Goal: Book appointment/travel/reservation

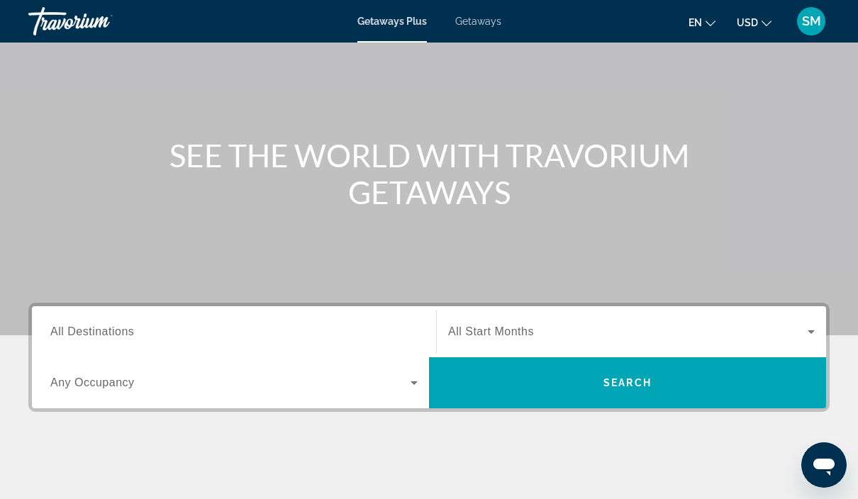
scroll to position [99, 0]
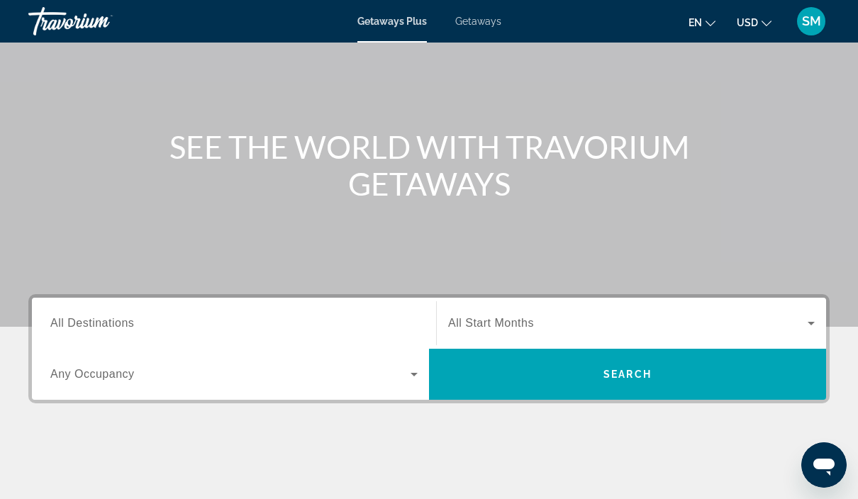
click at [815, 323] on icon "Search widget" at bounding box center [811, 324] width 7 height 4
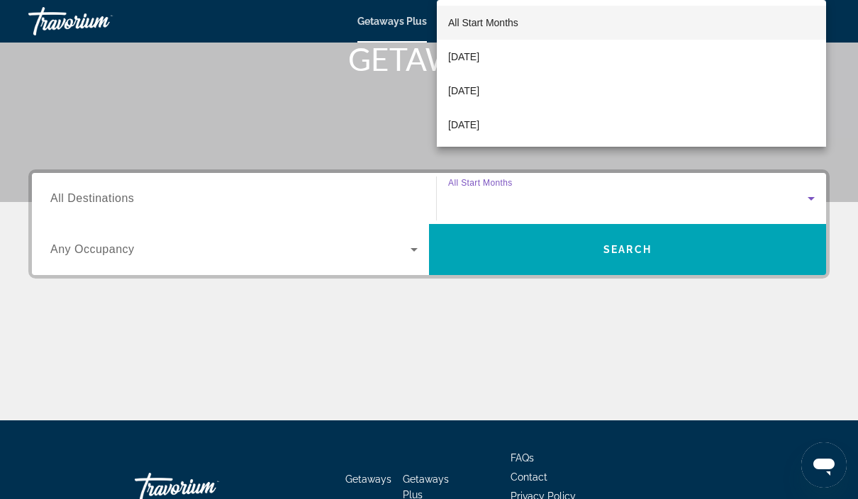
scroll to position [257, 0]
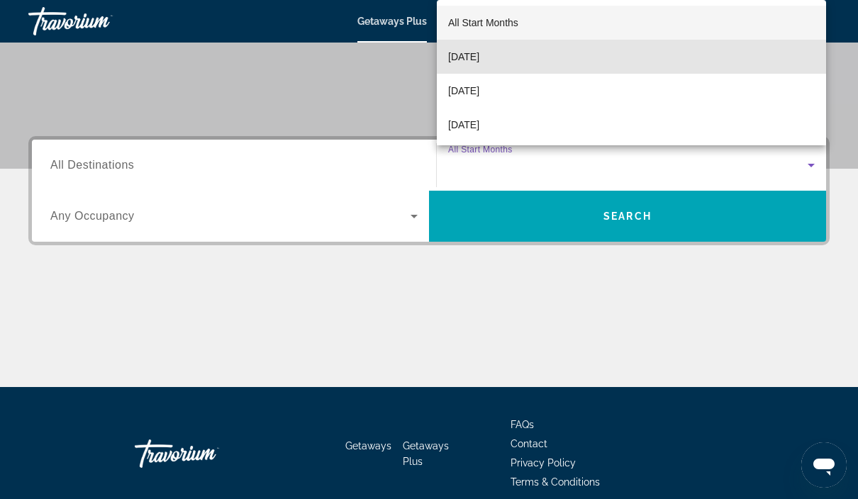
click at [659, 74] on mat-option "[DATE]" at bounding box center [632, 57] width 390 height 34
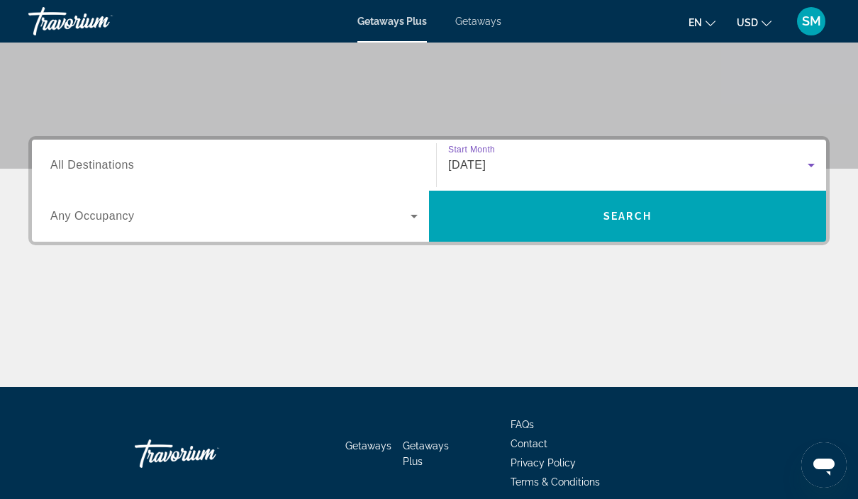
click at [411, 223] on icon "Search widget" at bounding box center [414, 216] width 17 height 17
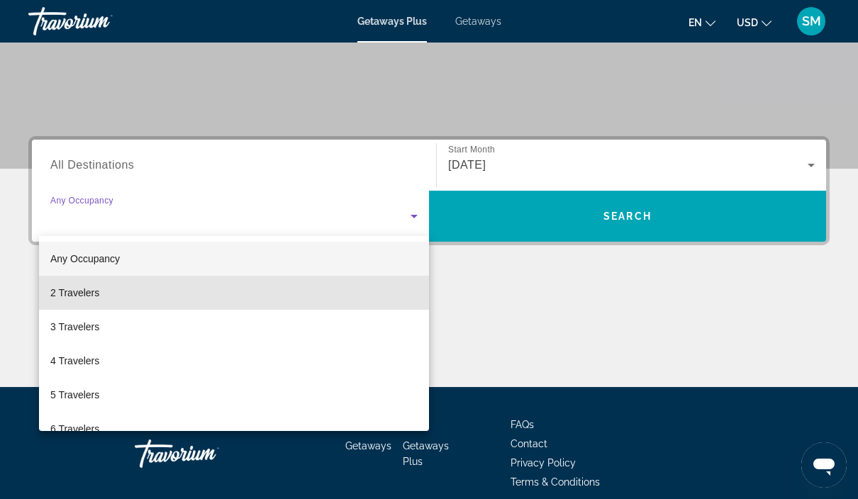
click at [341, 302] on mat-option "2 Travelers" at bounding box center [234, 293] width 390 height 34
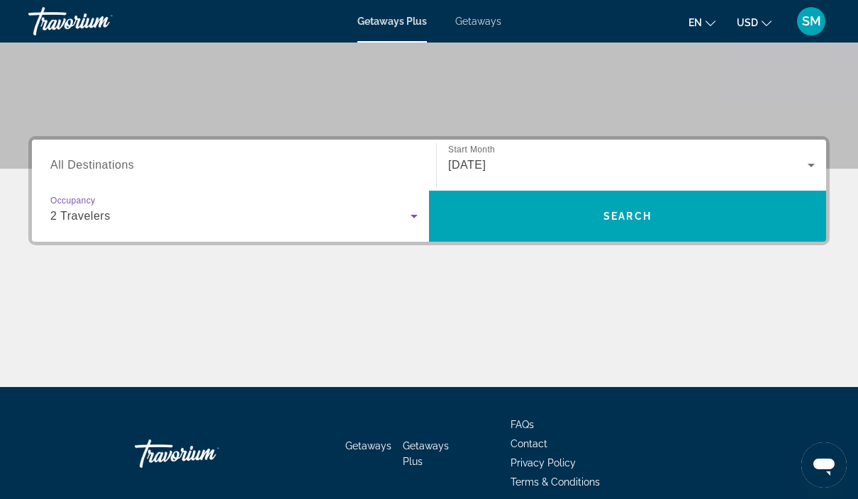
click at [346, 158] on input "Destination All Destinations" at bounding box center [234, 166] width 368 height 17
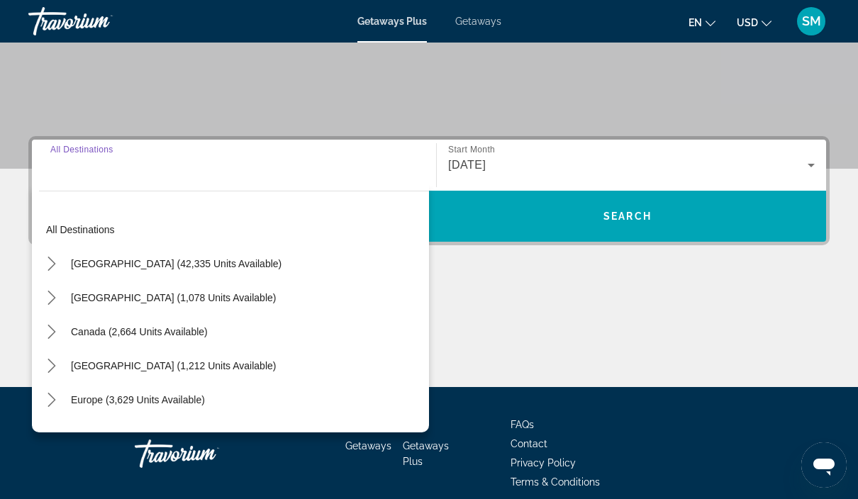
click at [297, 265] on div "[GEOGRAPHIC_DATA] (42,335 units available)" at bounding box center [234, 264] width 390 height 34
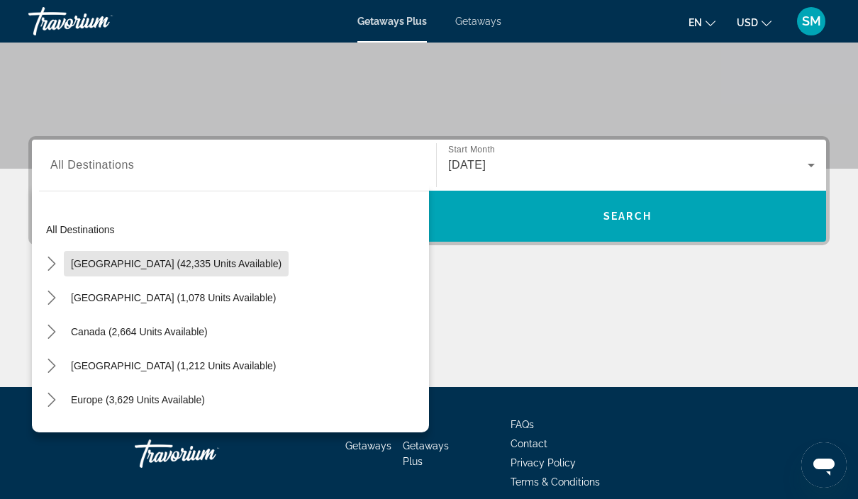
click at [228, 267] on span "[GEOGRAPHIC_DATA] (42,335 units available)" at bounding box center [176, 263] width 211 height 11
type input "**********"
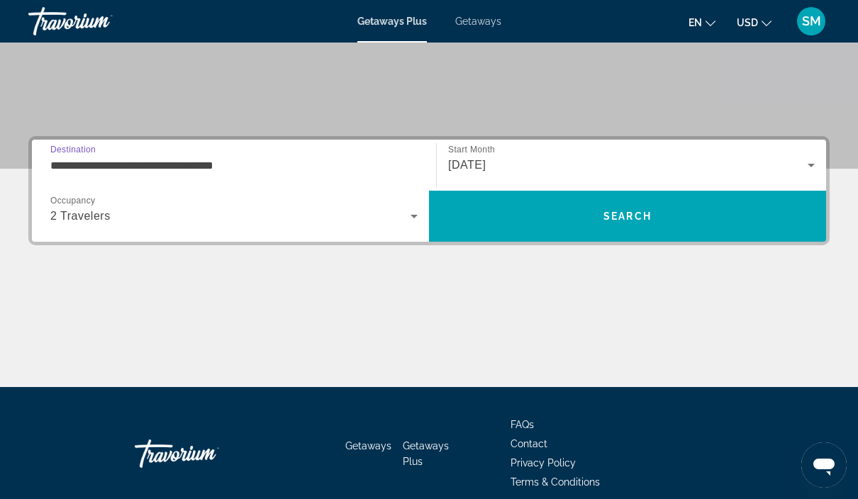
click at [665, 222] on span "Search" at bounding box center [627, 216] width 397 height 34
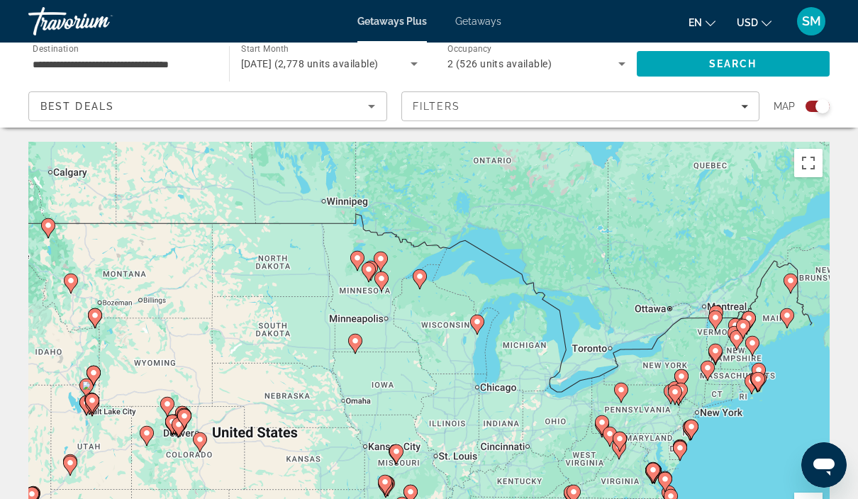
scroll to position [46, 0]
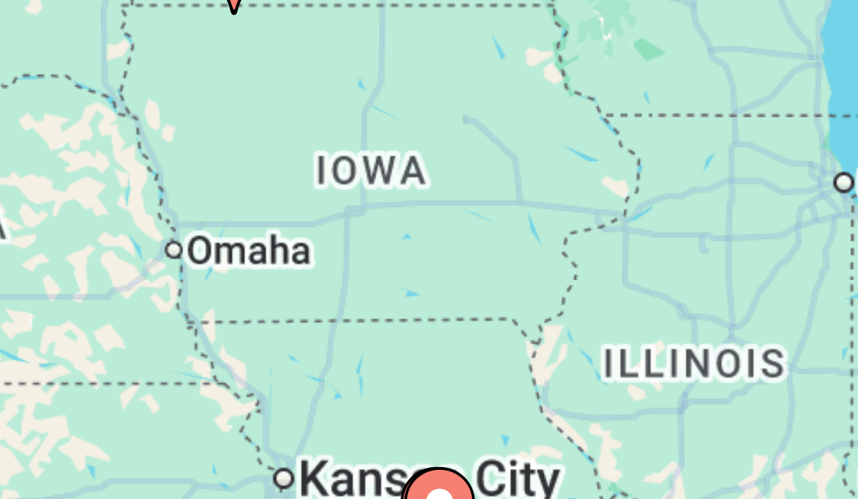
click at [118, 96] on div "To activate drag with keyboard, press Alt + Enter. Once in keyboard drag state,…" at bounding box center [429, 309] width 802 height 426
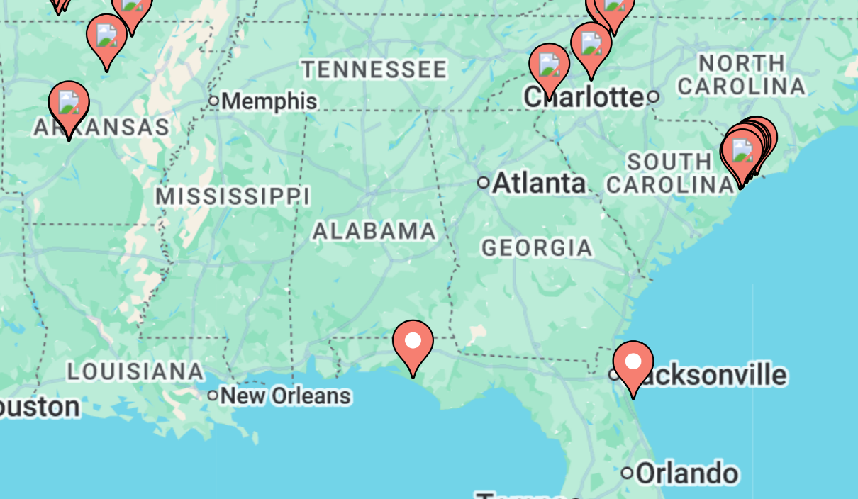
scroll to position [73, 0]
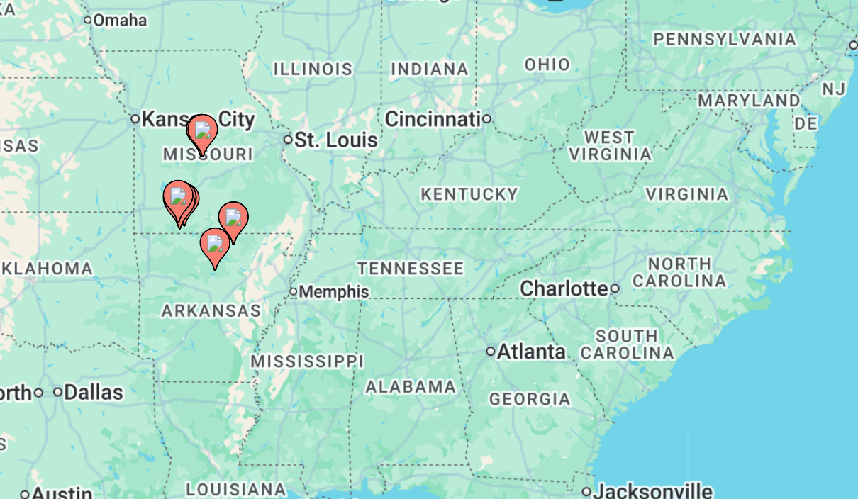
click at [411, 297] on image "Main content" at bounding box center [415, 301] width 9 height 9
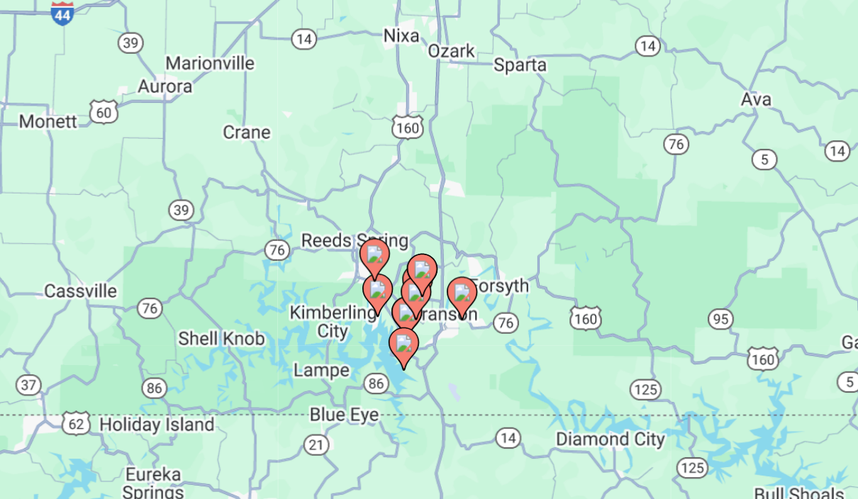
click at [542, 342] on image "Main content" at bounding box center [546, 346] width 9 height 9
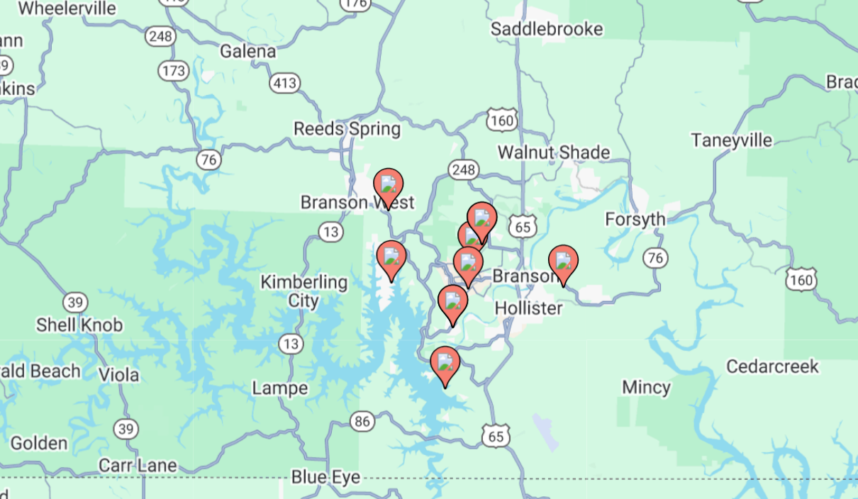
type input "**********"
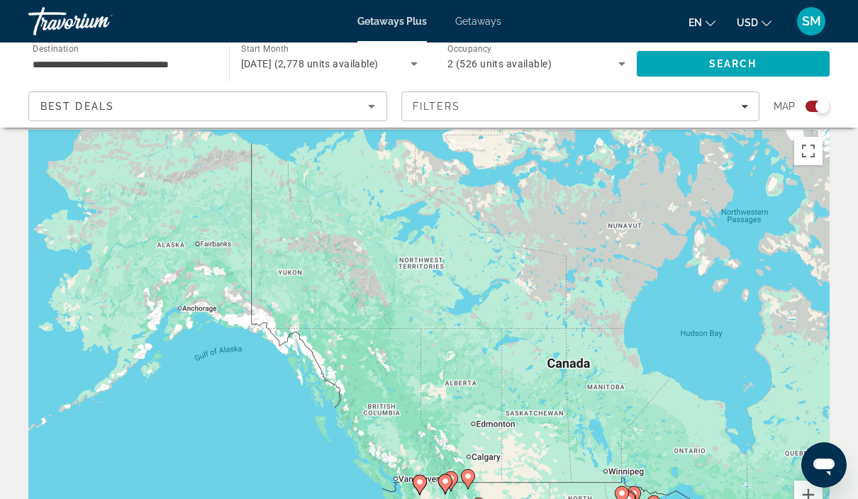
scroll to position [13, 0]
click at [752, 105] on span "Filters" at bounding box center [581, 106] width 358 height 34
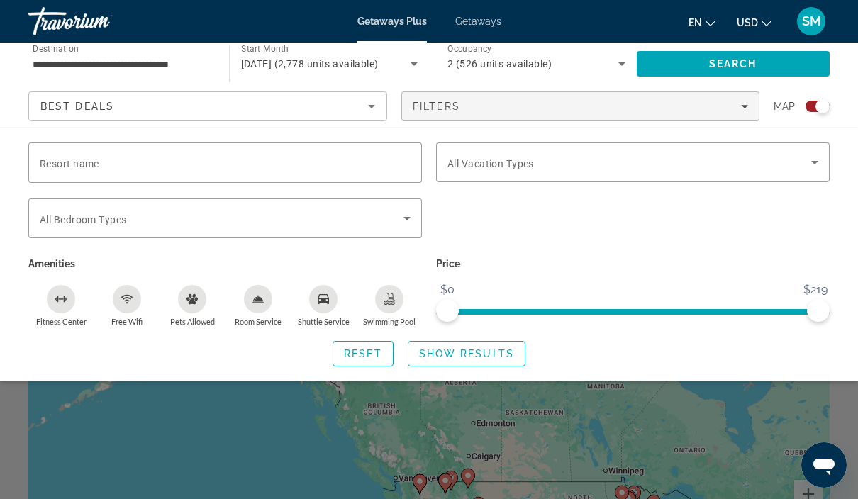
click at [390, 168] on input "Resort name" at bounding box center [225, 163] width 371 height 17
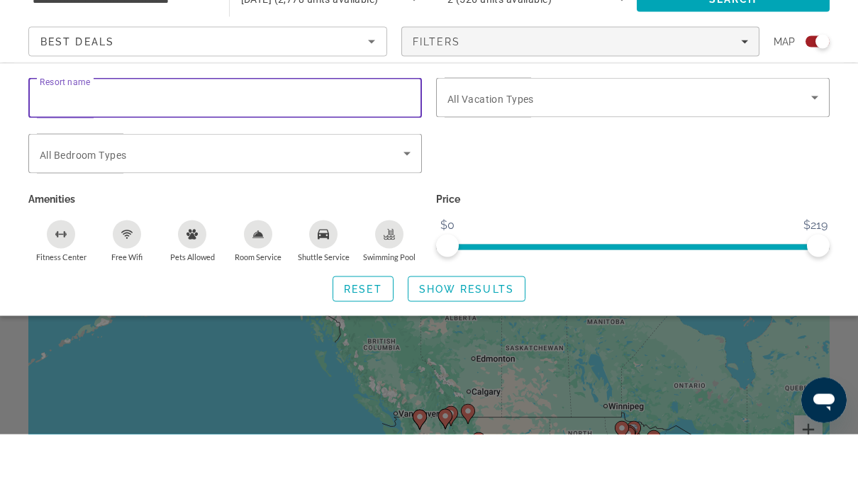
scroll to position [77, 0]
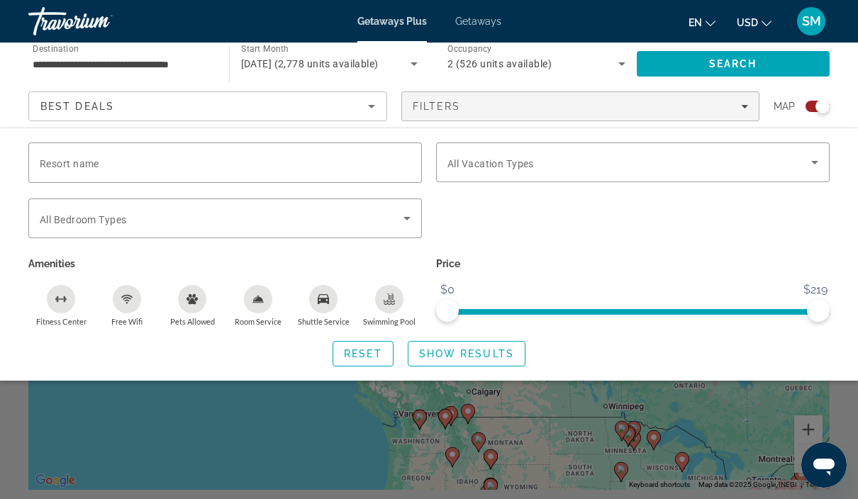
click at [710, 261] on p "Price" at bounding box center [633, 264] width 394 height 20
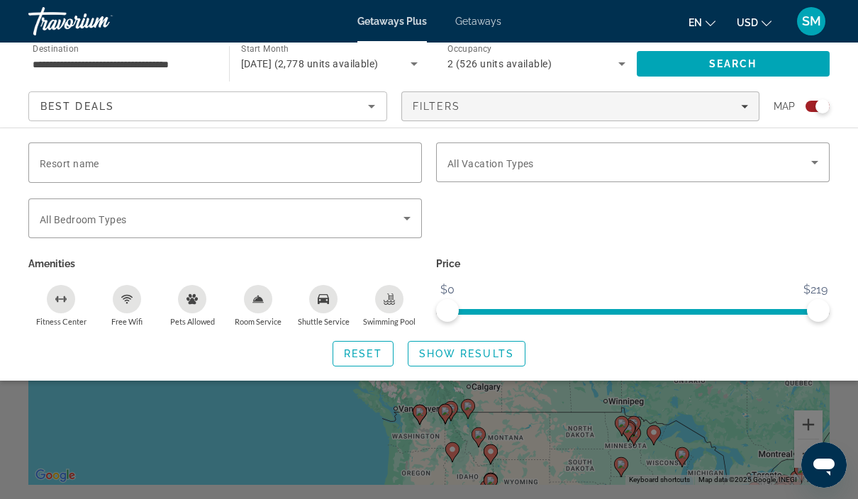
scroll to position [84, 0]
click at [751, 106] on span "Filters" at bounding box center [581, 106] width 358 height 34
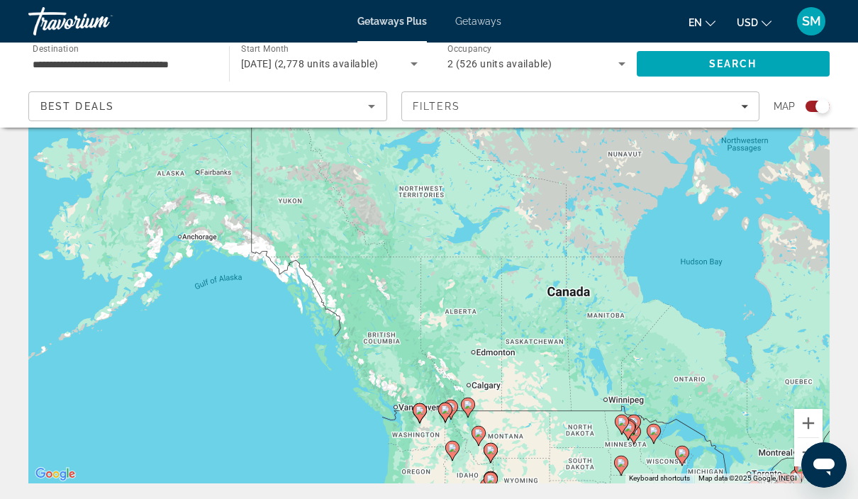
click at [377, 101] on icon "Sort by" at bounding box center [371, 106] width 17 height 17
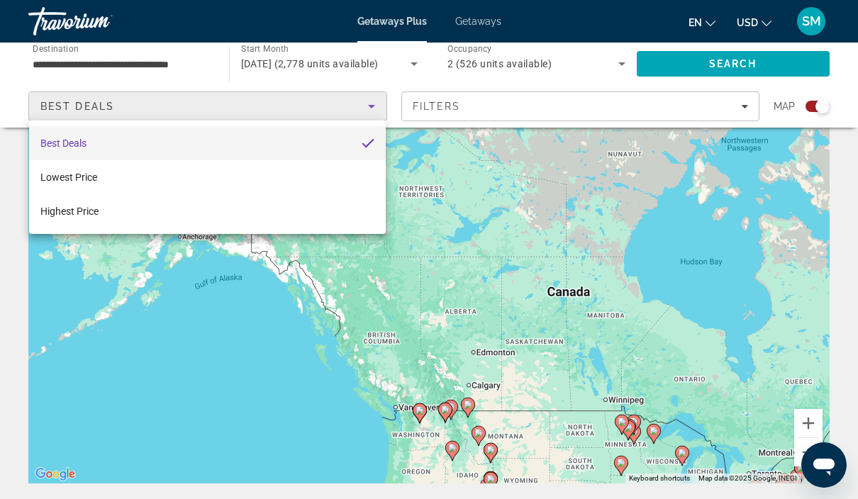
click at [756, 66] on div at bounding box center [429, 249] width 858 height 499
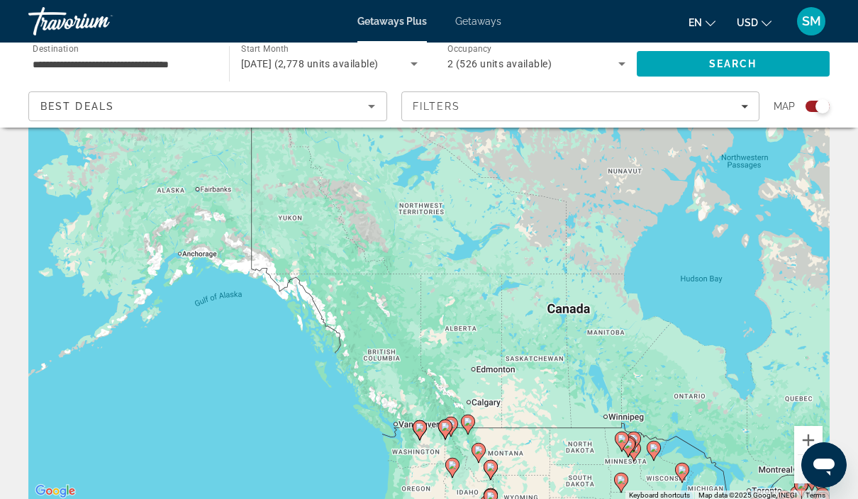
scroll to position [0, 0]
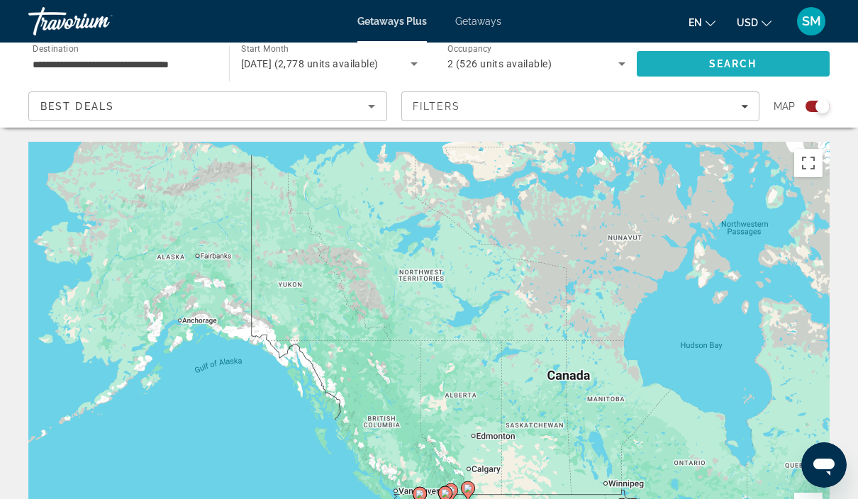
click at [763, 71] on span "Search" at bounding box center [734, 64] width 194 height 34
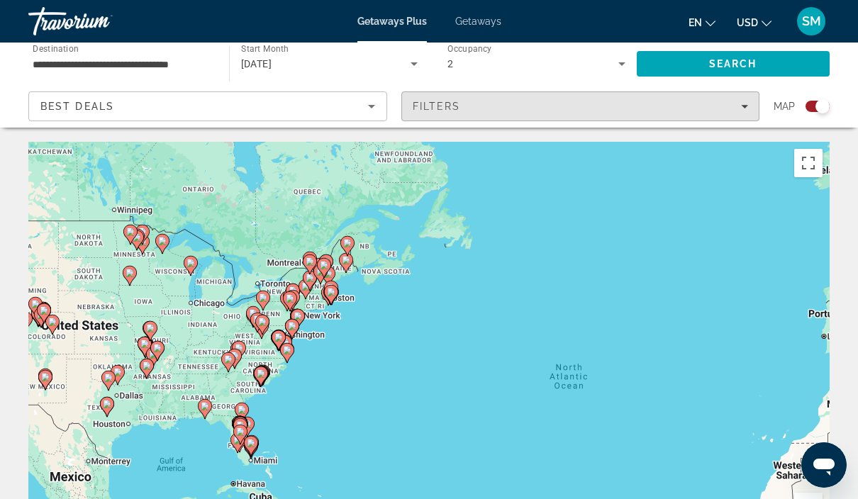
click at [748, 111] on div "Filters" at bounding box center [581, 106] width 336 height 11
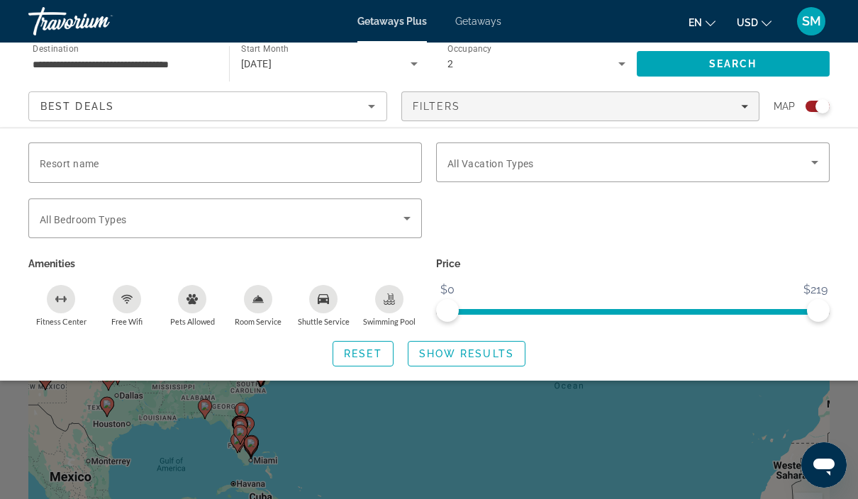
click at [378, 113] on icon "Sort by" at bounding box center [371, 106] width 17 height 17
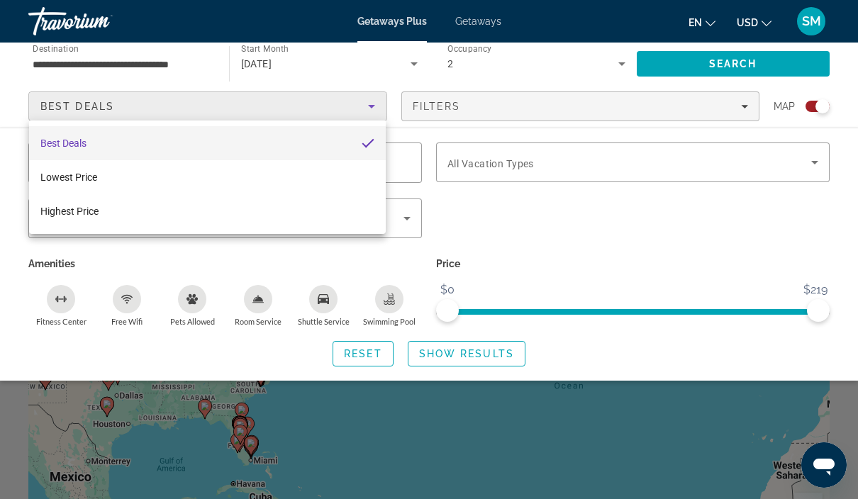
click at [345, 102] on div at bounding box center [429, 249] width 858 height 499
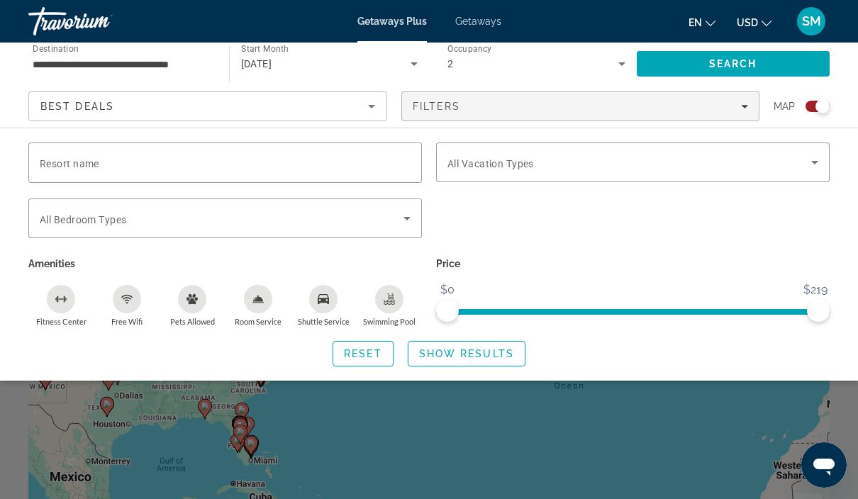
click at [170, 82] on div "**********" at bounding box center [122, 64] width 178 height 40
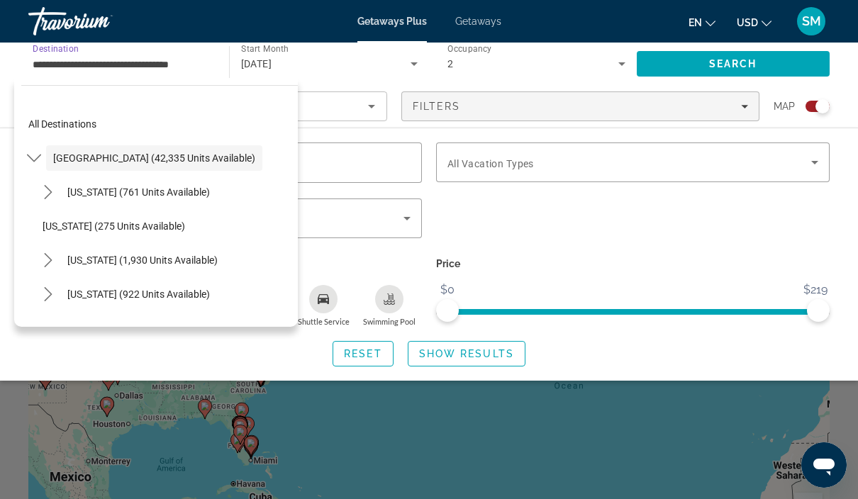
click at [198, 67] on input "**********" at bounding box center [122, 64] width 178 height 17
click at [333, 111] on div "Best Deals" at bounding box center [204, 106] width 328 height 17
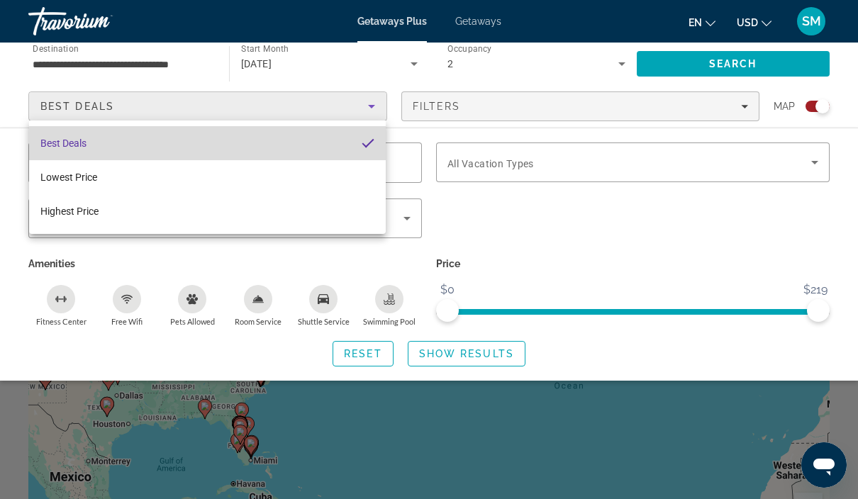
click at [311, 146] on mat-option "Best Deals" at bounding box center [207, 143] width 357 height 34
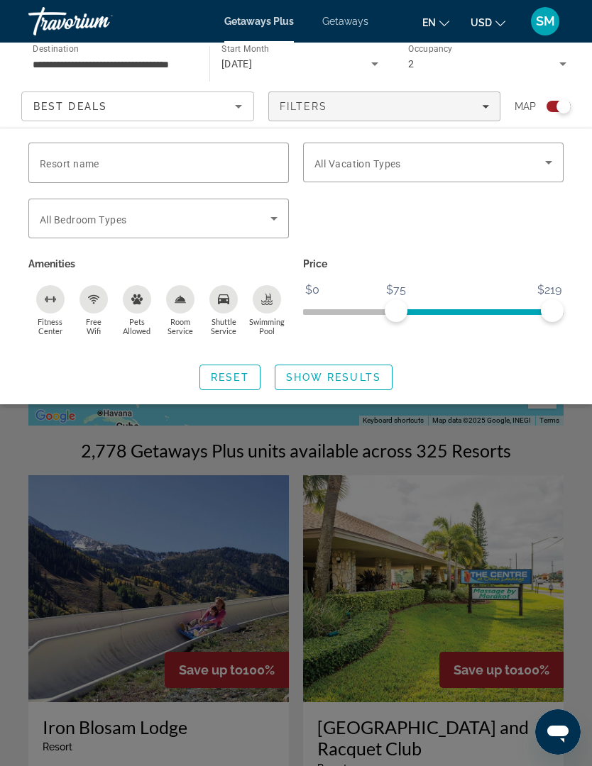
click at [282, 22] on span "Getaways Plus" at bounding box center [259, 21] width 70 height 11
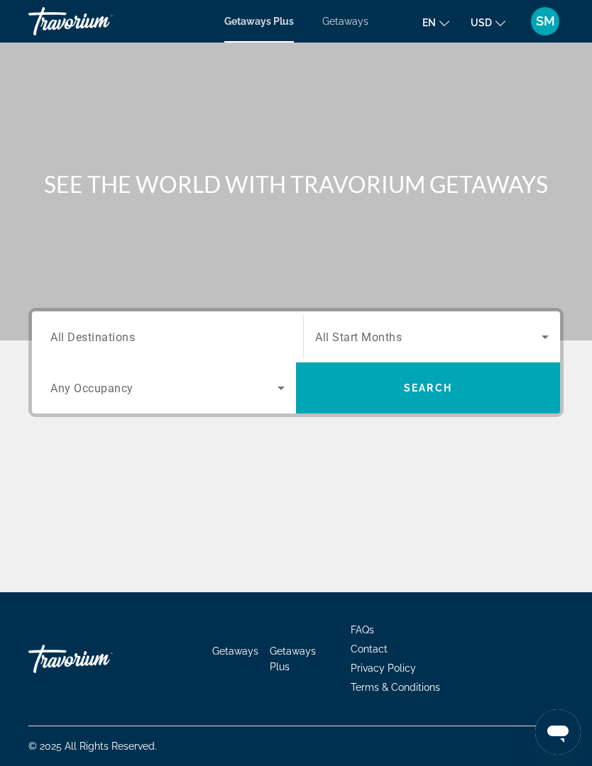
click at [544, 343] on icon "Search widget" at bounding box center [544, 336] width 17 height 17
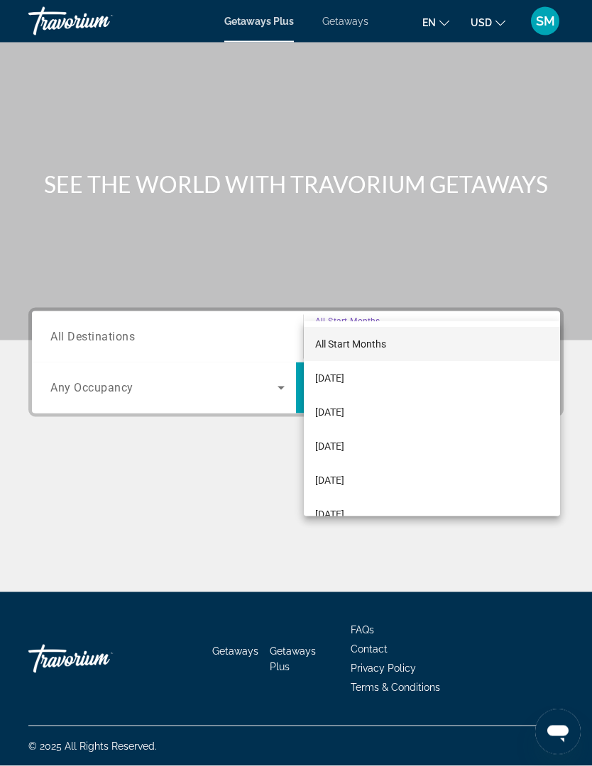
scroll to position [62, 0]
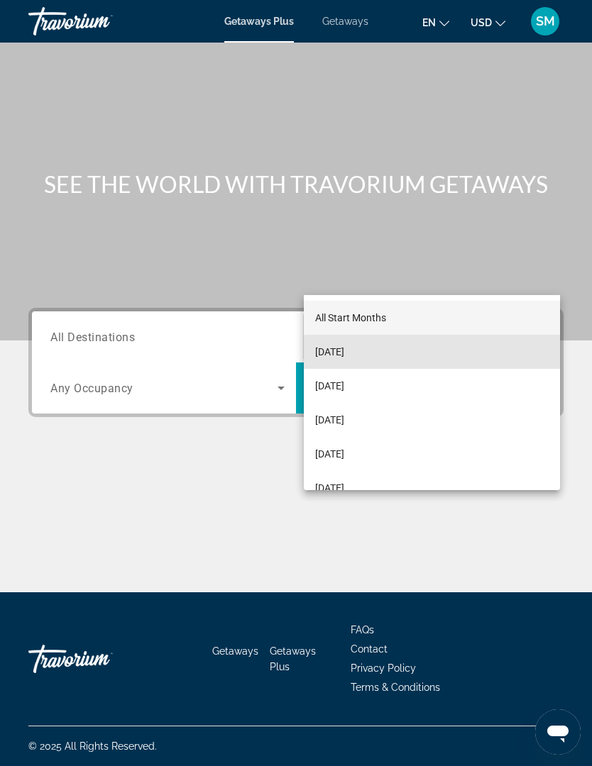
click at [416, 355] on mat-option "[DATE]" at bounding box center [432, 352] width 256 height 34
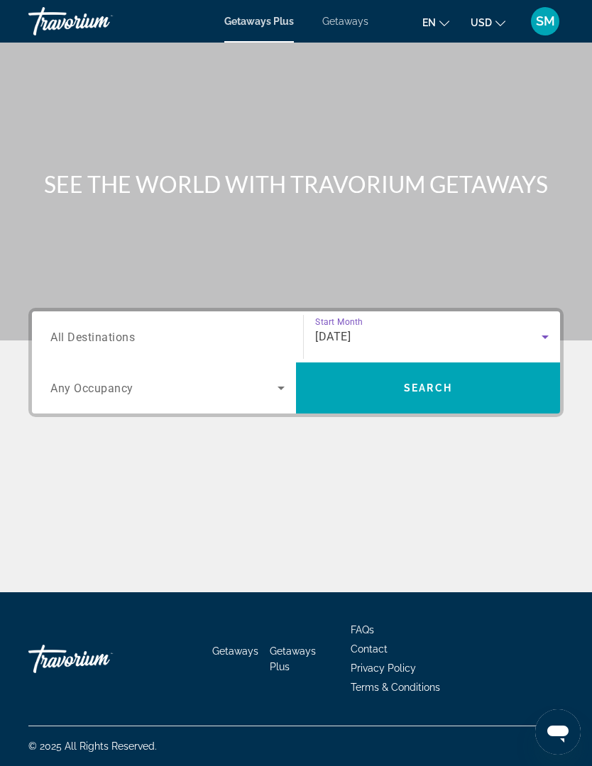
click at [260, 380] on span "Search widget" at bounding box center [163, 388] width 227 height 17
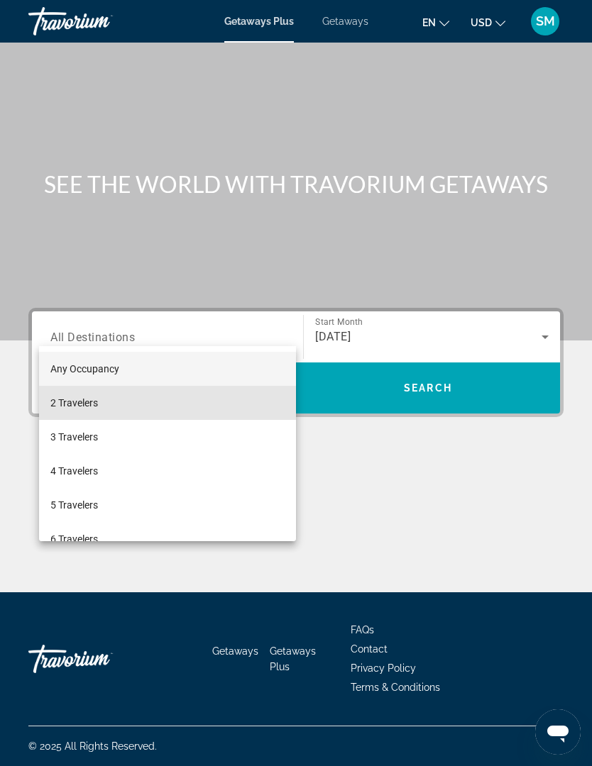
click at [211, 408] on mat-option "2 Travelers" at bounding box center [167, 403] width 257 height 34
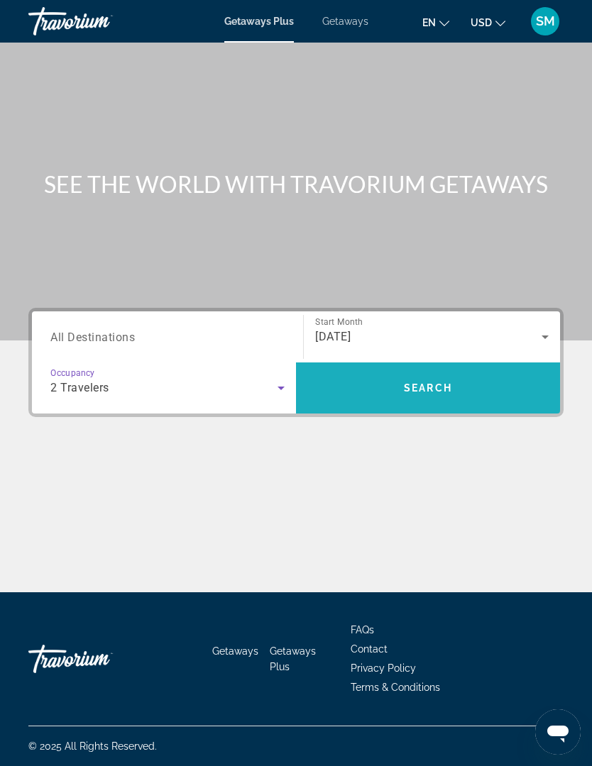
click at [454, 371] on span "Search" at bounding box center [428, 388] width 264 height 34
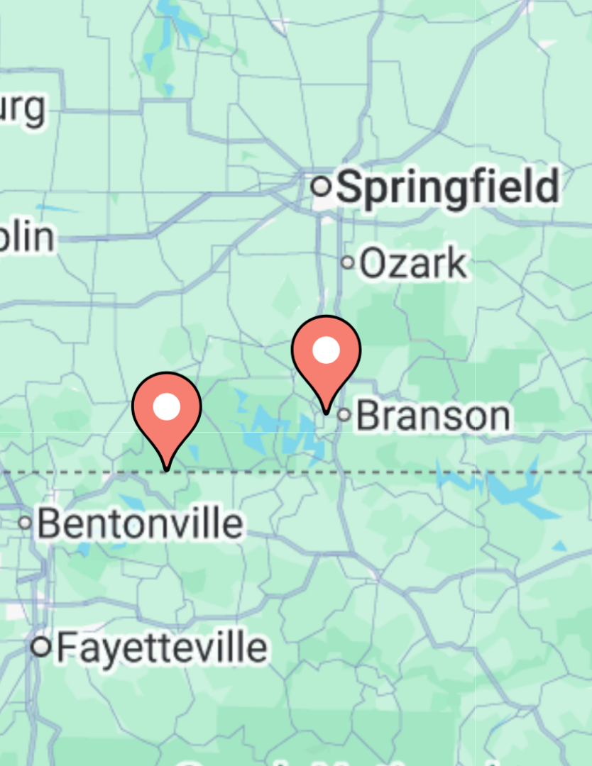
type input "**********"
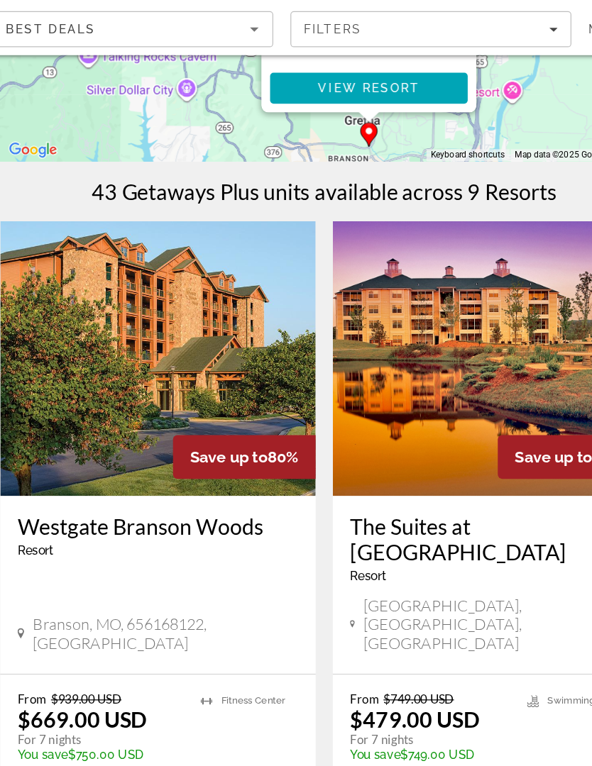
scroll to position [216, 0]
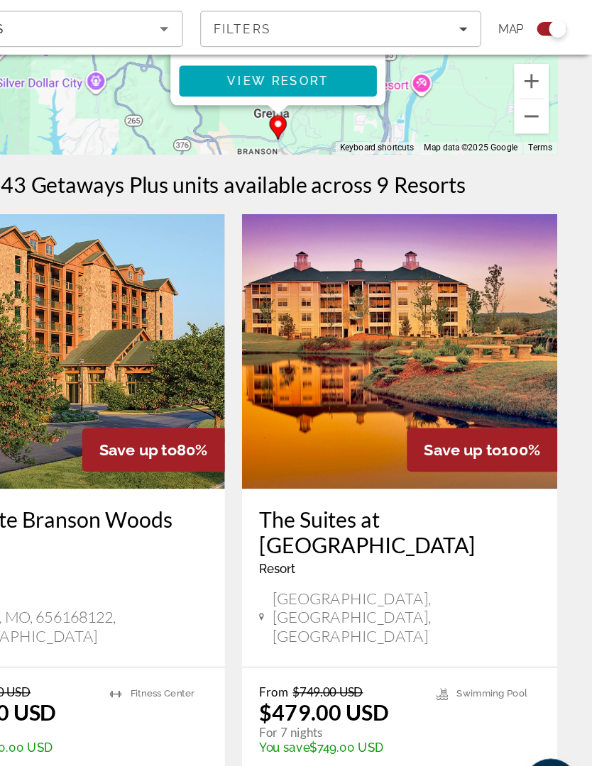
click at [400, 292] on img "Main content" at bounding box center [433, 373] width 260 height 227
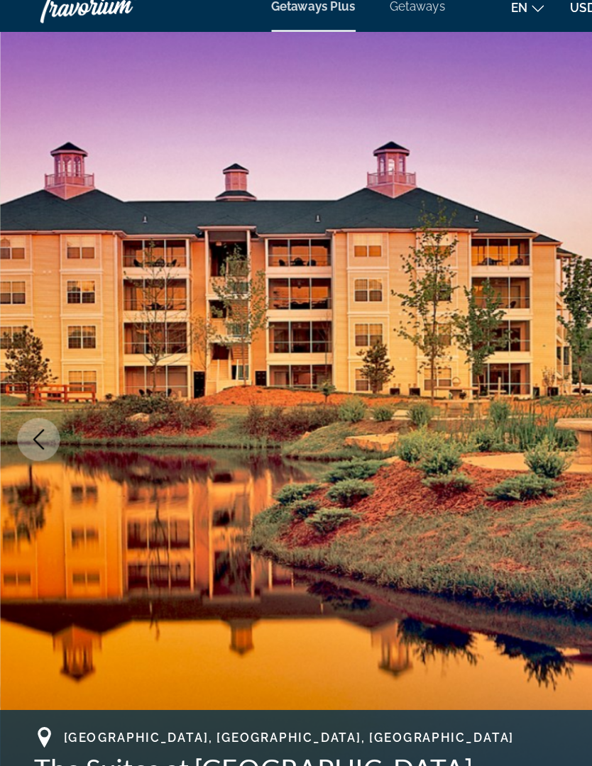
click at [37, 371] on icon "Previous image" at bounding box center [31, 379] width 17 height 17
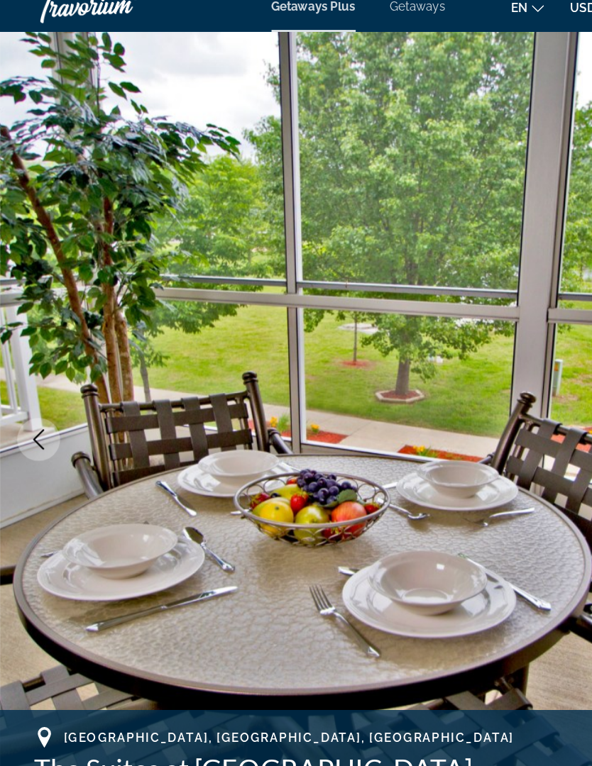
click at [34, 371] on icon "Previous image" at bounding box center [31, 379] width 17 height 17
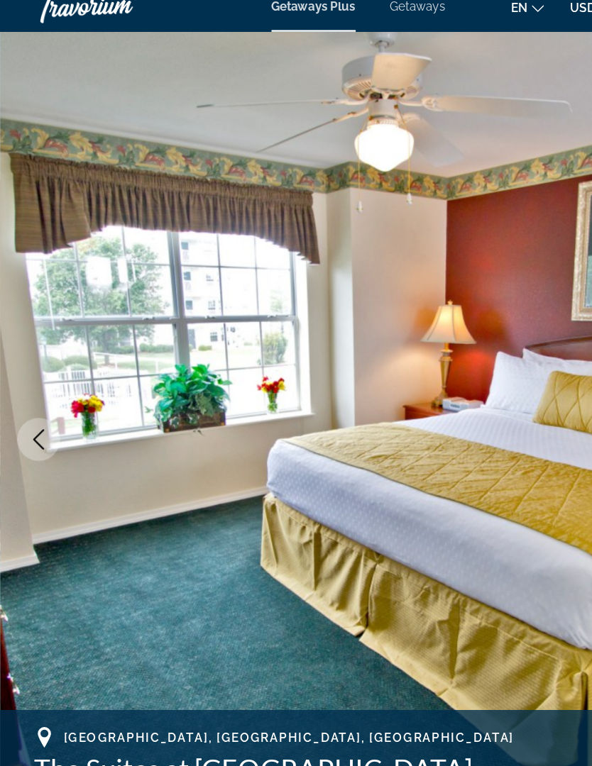
click at [40, 364] on button "Previous image" at bounding box center [31, 379] width 35 height 35
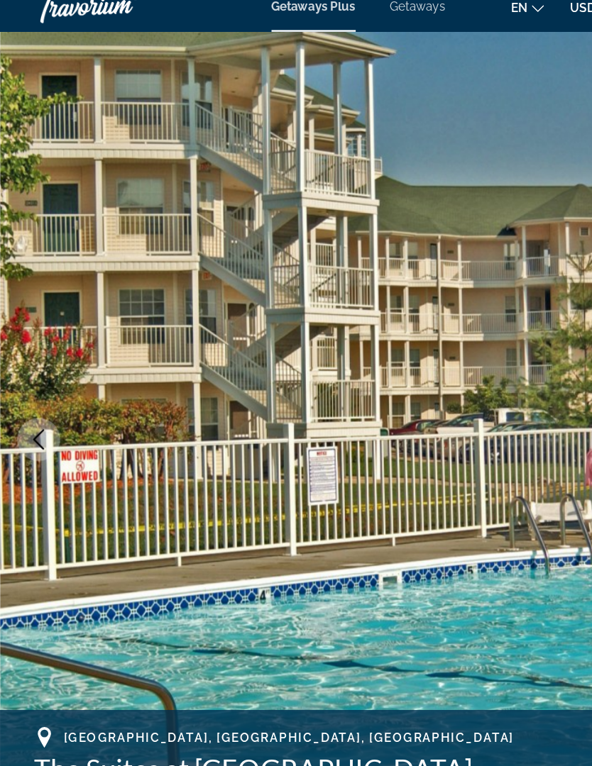
click at [46, 364] on button "Previous image" at bounding box center [31, 379] width 35 height 35
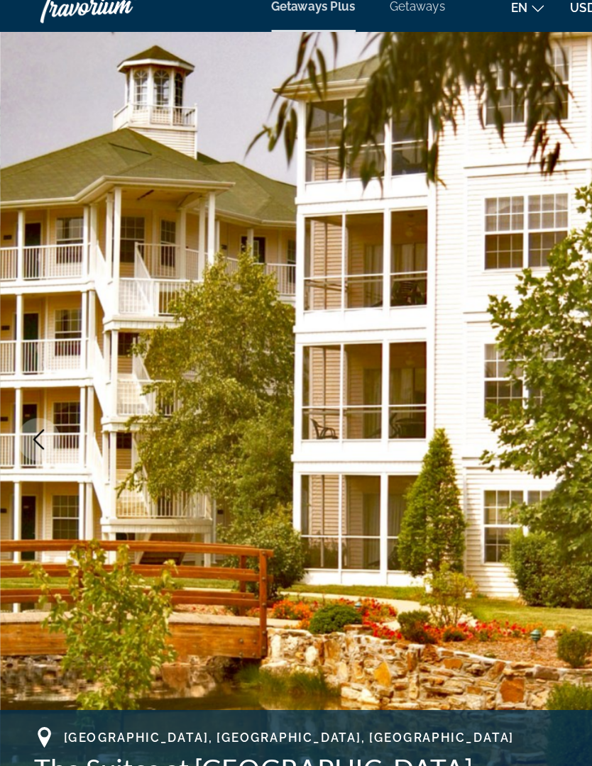
click at [44, 364] on button "Previous image" at bounding box center [31, 379] width 35 height 35
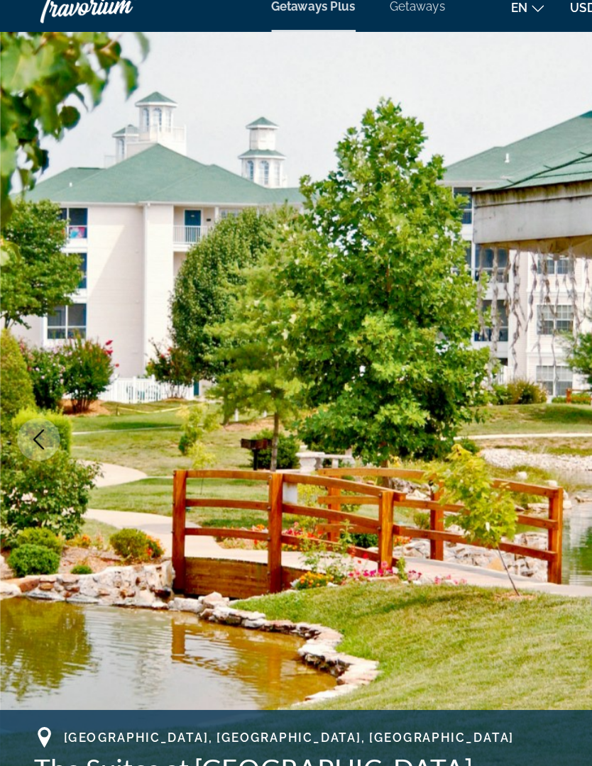
click at [38, 379] on button "Previous image" at bounding box center [31, 379] width 35 height 35
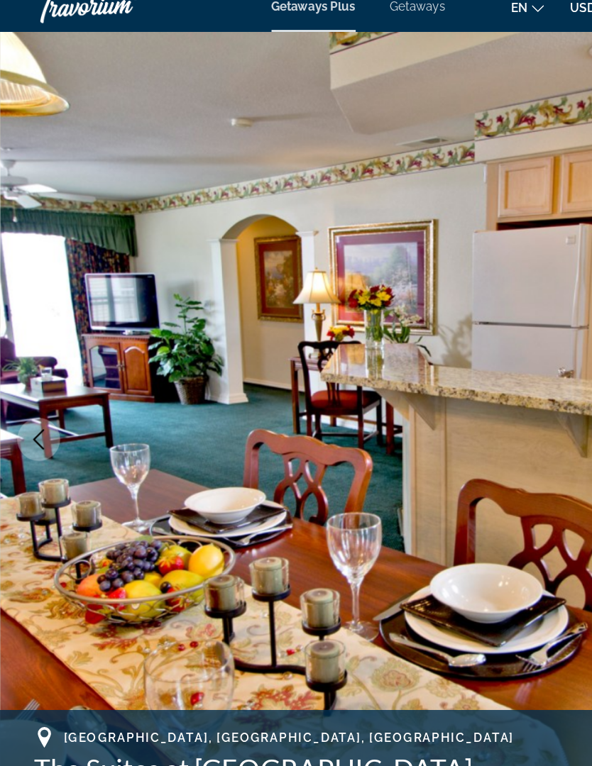
click at [38, 371] on icon "Previous image" at bounding box center [31, 379] width 17 height 17
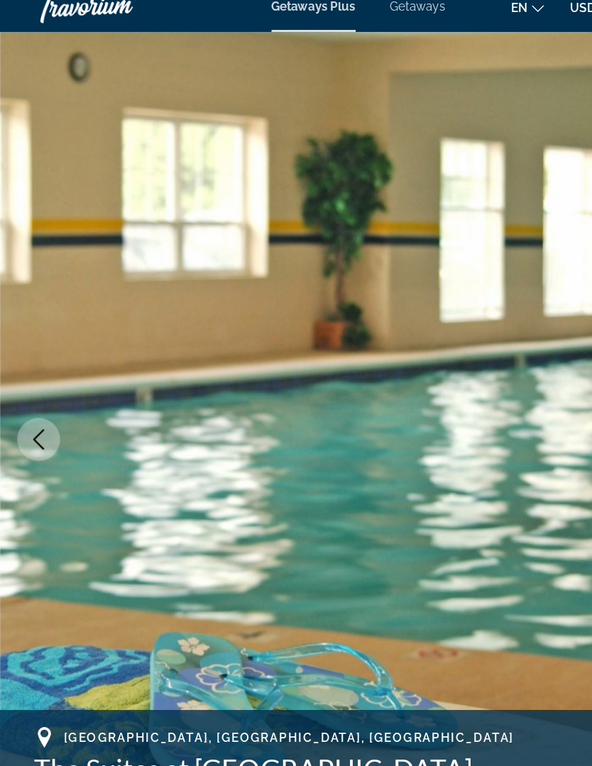
click at [40, 371] on icon "Previous image" at bounding box center [31, 379] width 17 height 17
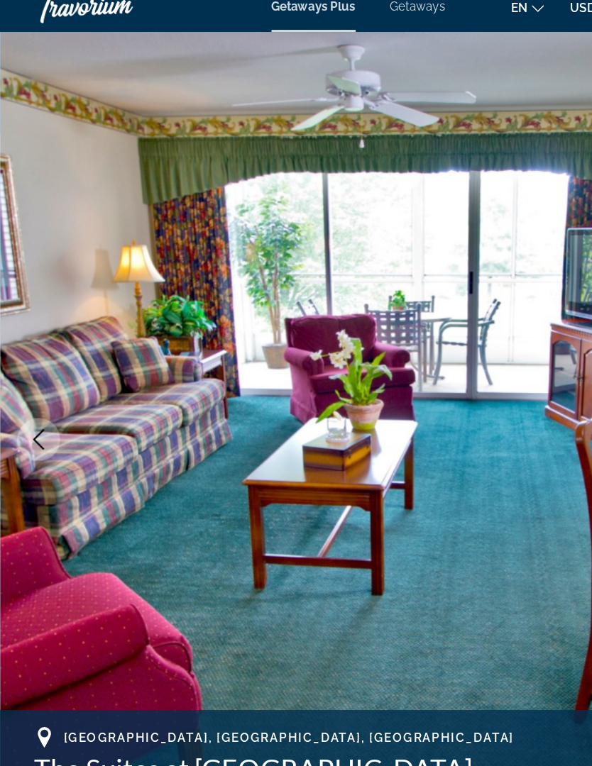
click at [31, 371] on icon "Previous image" at bounding box center [32, 379] width 9 height 17
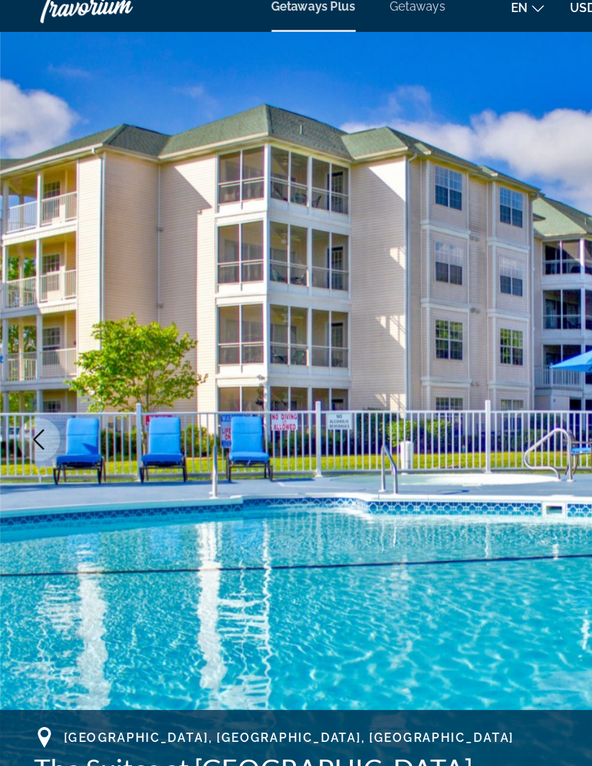
click at [33, 371] on icon "Previous image" at bounding box center [32, 379] width 9 height 17
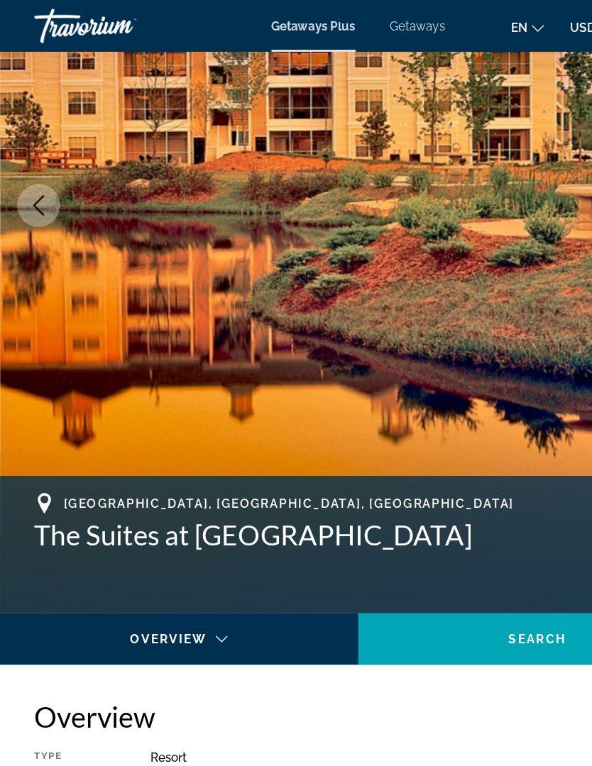
scroll to position [209, 0]
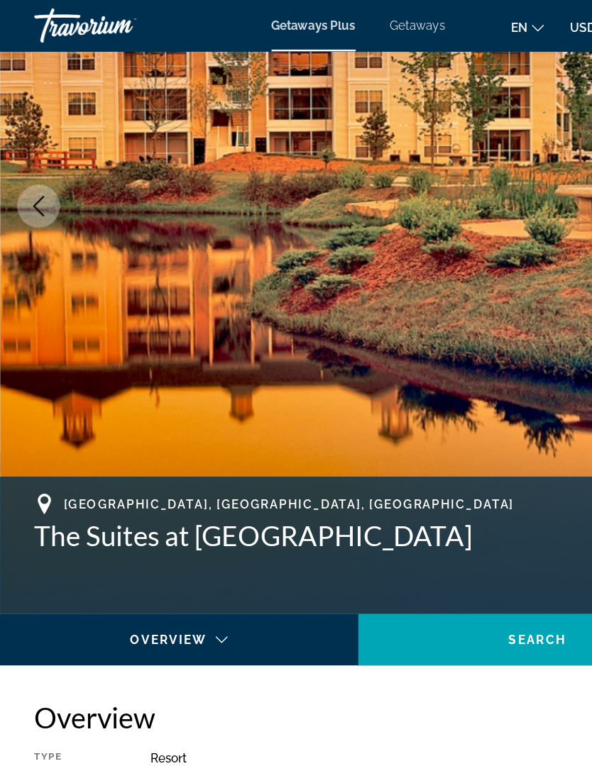
click at [24, 173] on icon "Previous image" at bounding box center [31, 170] width 17 height 17
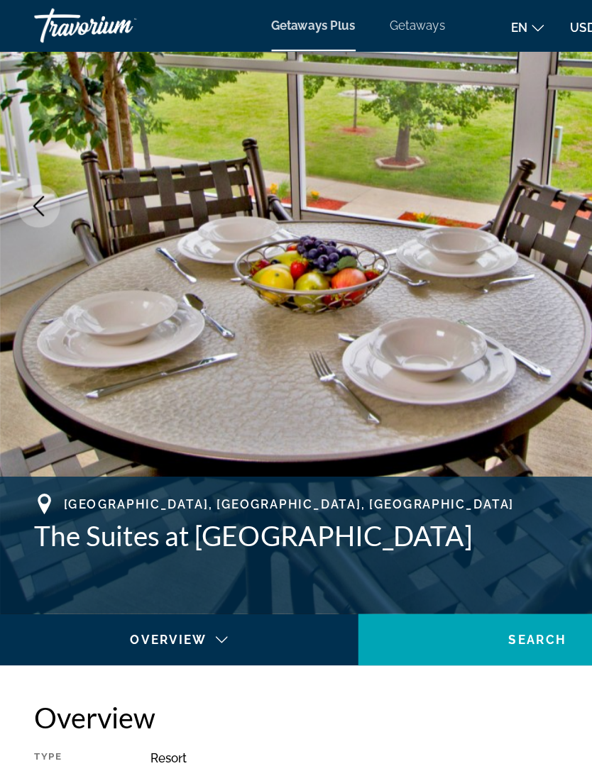
click at [37, 170] on icon "Previous image" at bounding box center [31, 170] width 17 height 17
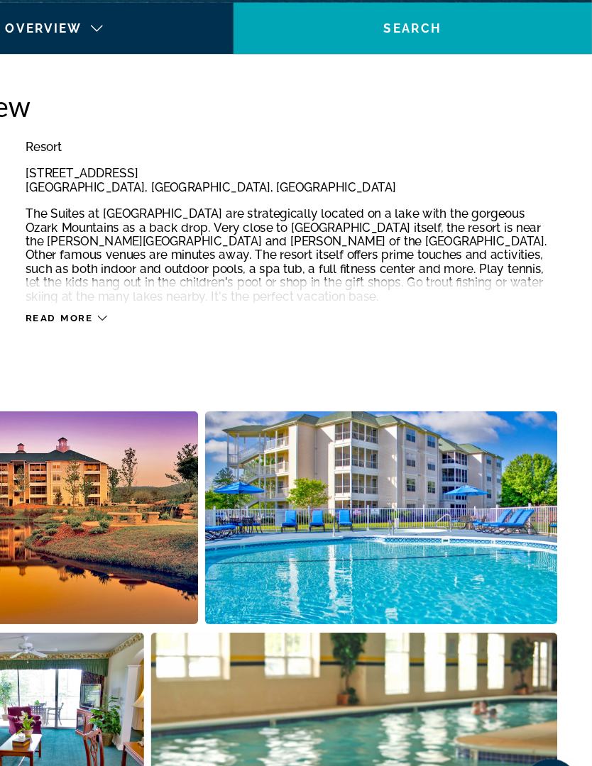
scroll to position [633, 0]
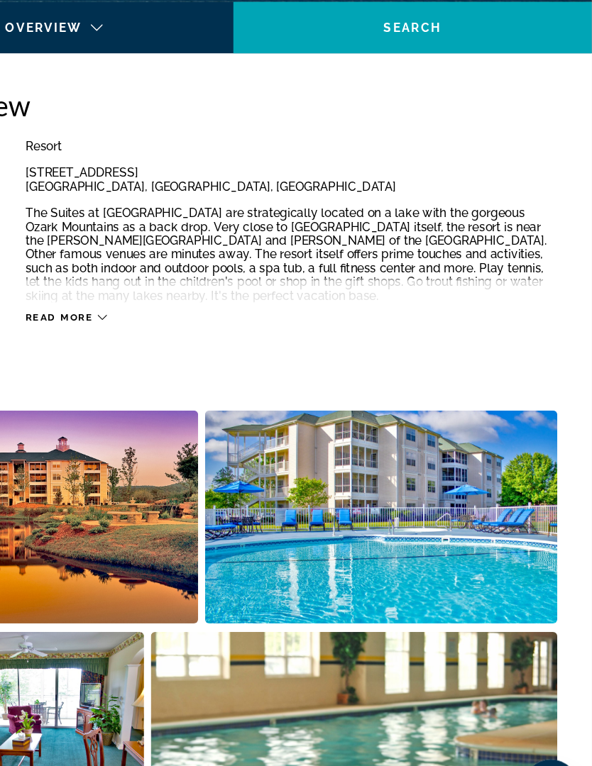
click at [184, 341] on icon "Main content" at bounding box center [188, 345] width 8 height 8
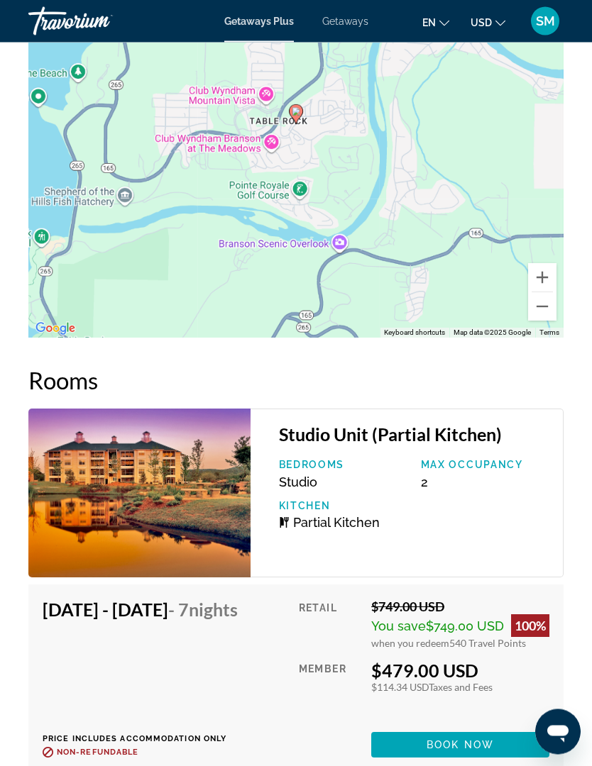
scroll to position [2538, 0]
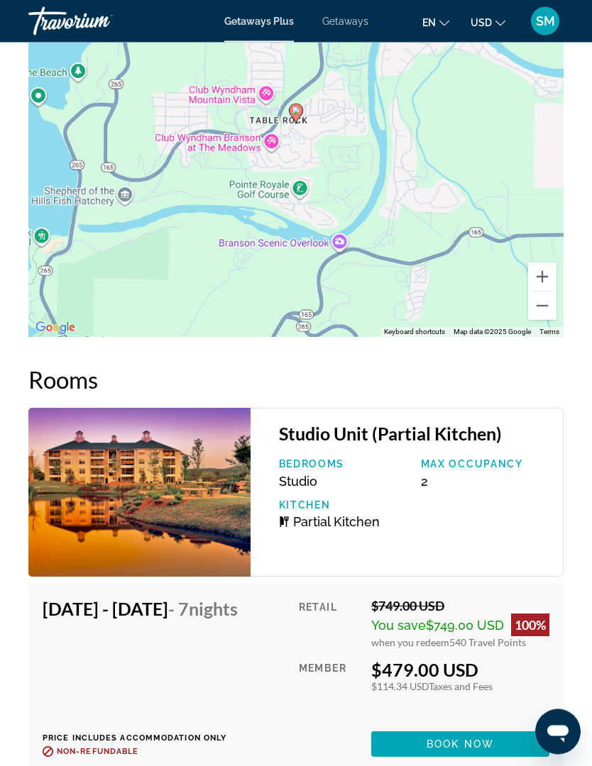
click at [235, 499] on img "Main content" at bounding box center [139, 493] width 222 height 169
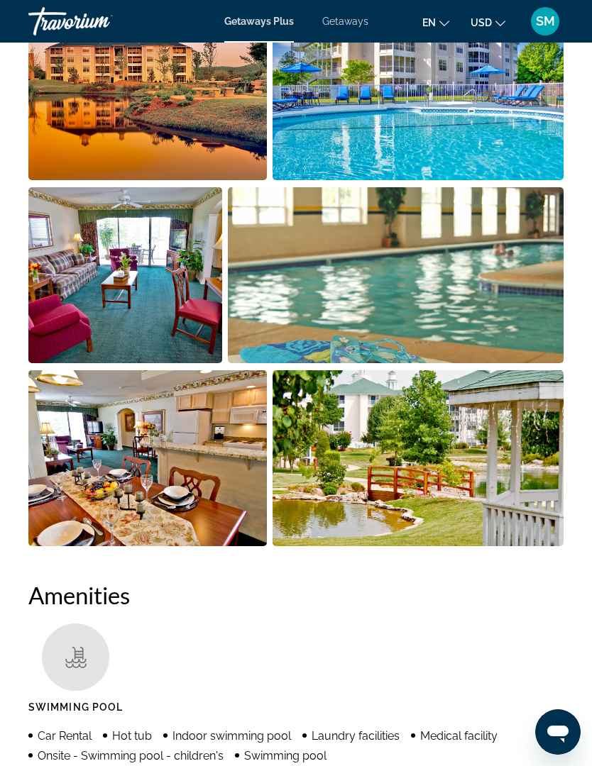
scroll to position [1040, 0]
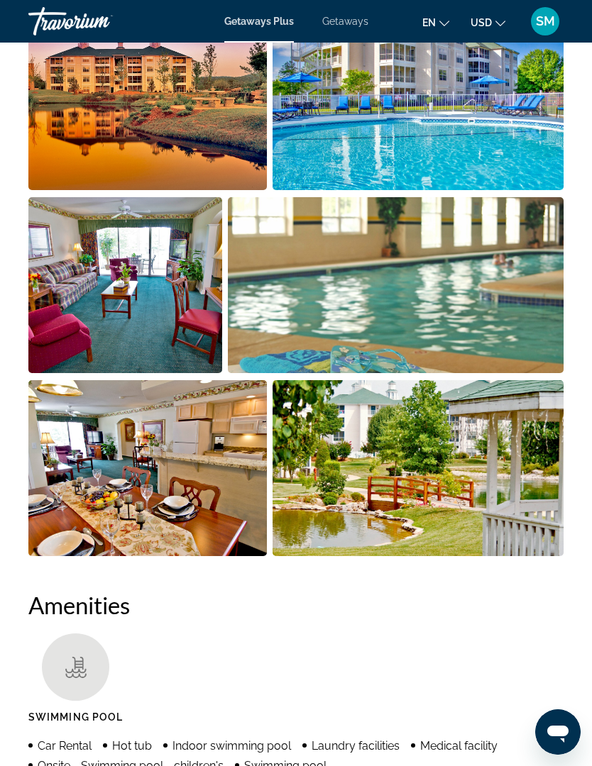
click at [152, 484] on img "Open full-screen image slider" at bounding box center [147, 468] width 238 height 176
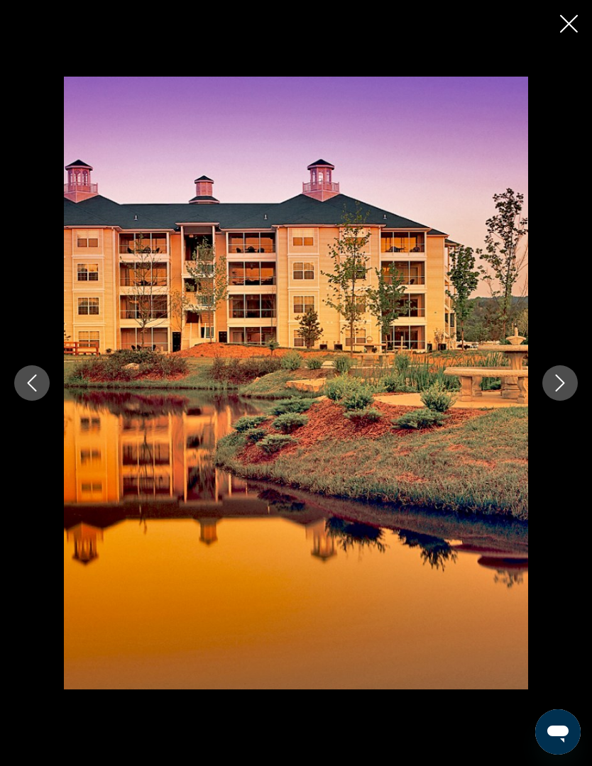
click at [555, 392] on icon "Next image" at bounding box center [559, 383] width 17 height 17
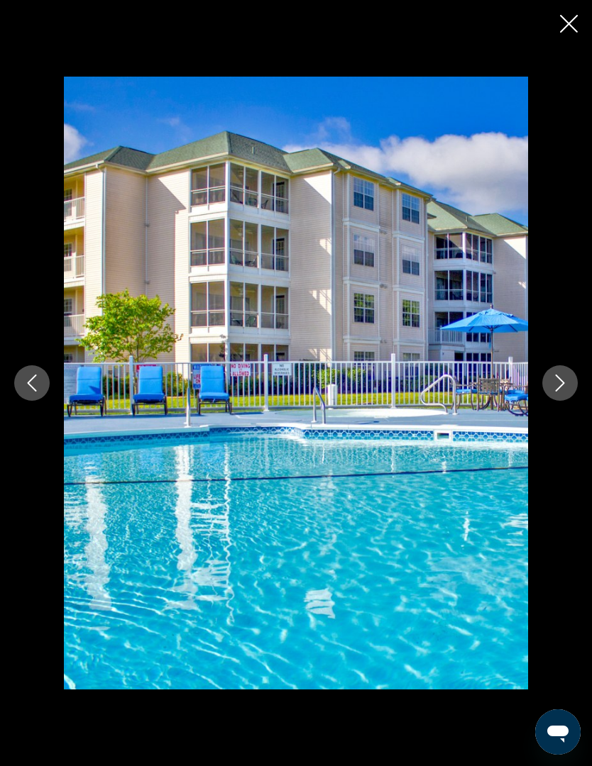
click at [558, 401] on button "Next image" at bounding box center [559, 382] width 35 height 35
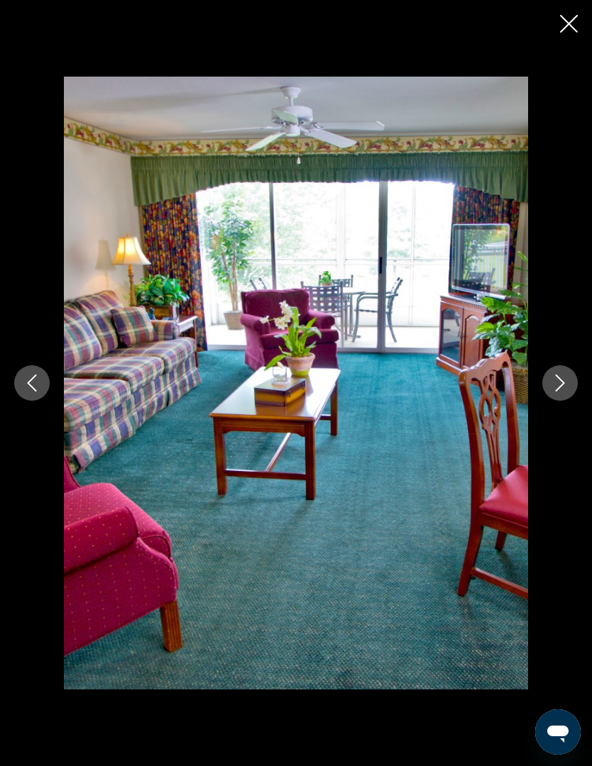
click at [558, 401] on button "Next image" at bounding box center [559, 382] width 35 height 35
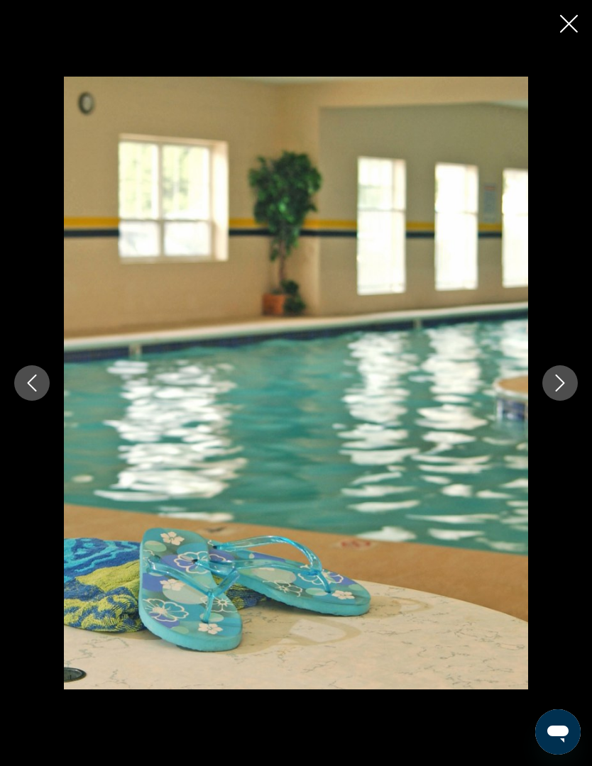
click at [556, 392] on icon "Next image" at bounding box center [559, 383] width 17 height 17
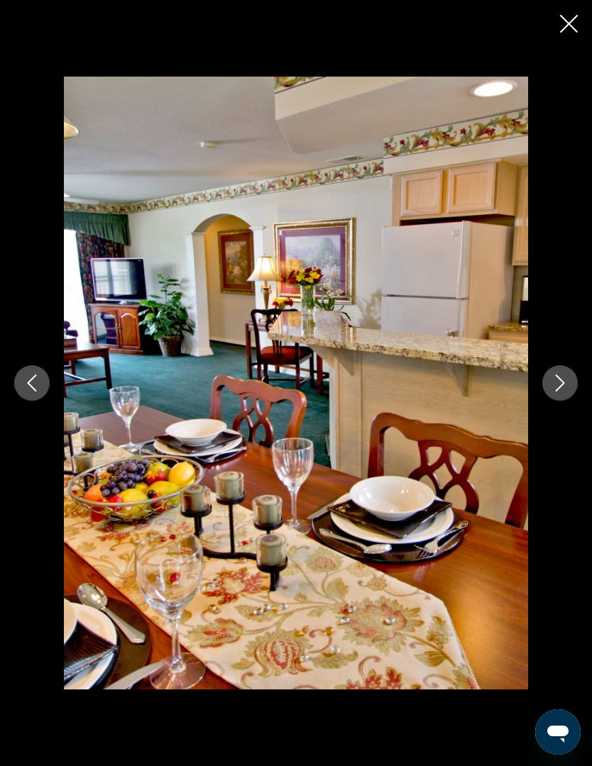
click at [557, 392] on icon "Next image" at bounding box center [559, 383] width 17 height 17
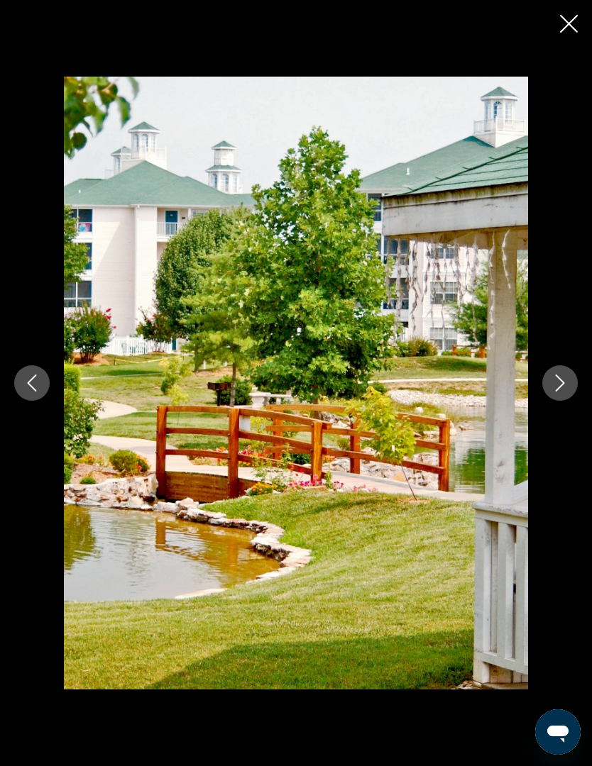
click at [555, 392] on icon "Next image" at bounding box center [559, 383] width 17 height 17
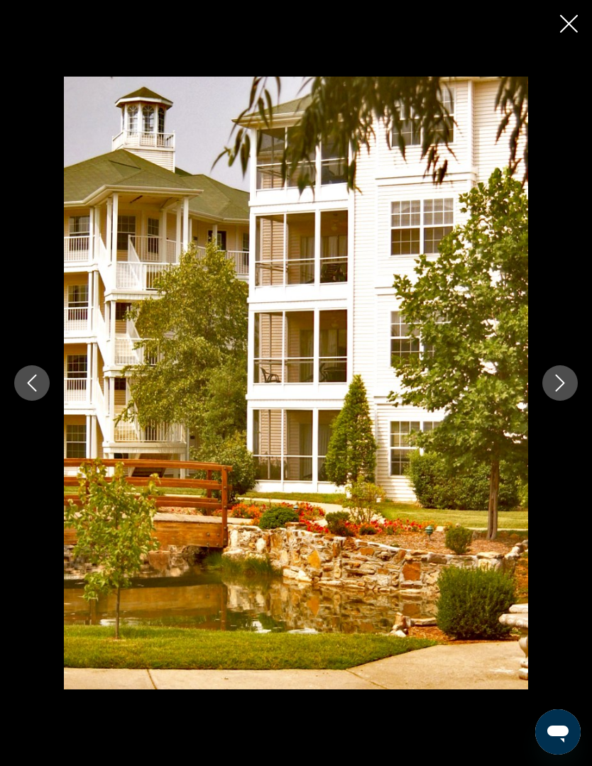
click at [556, 392] on icon "Next image" at bounding box center [560, 383] width 9 height 17
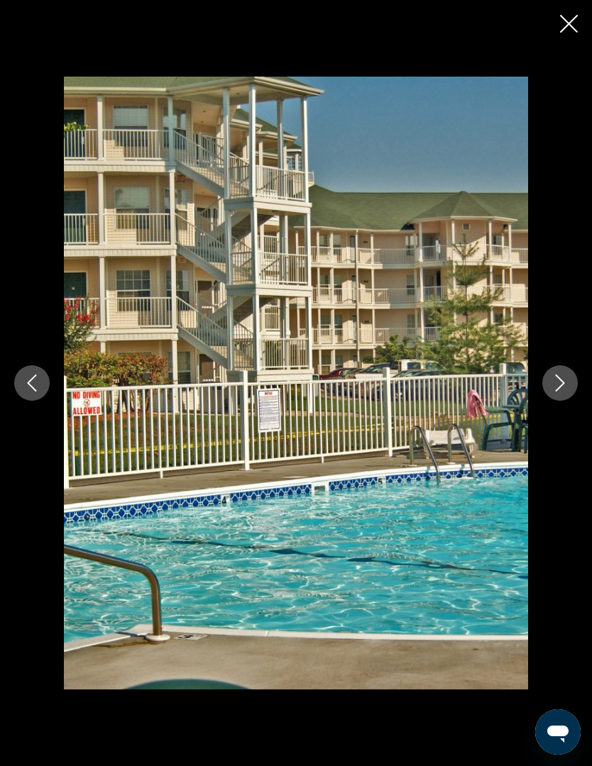
click at [554, 392] on icon "Next image" at bounding box center [559, 383] width 17 height 17
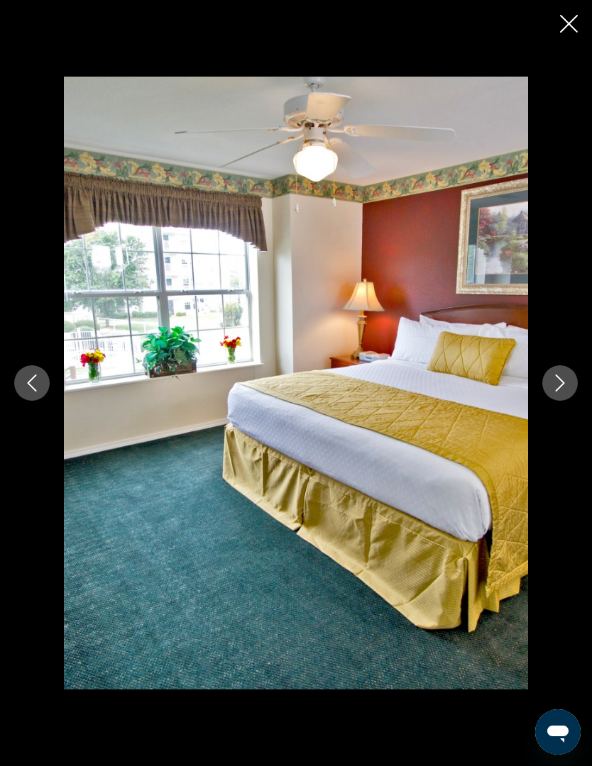
click at [553, 401] on button "Next image" at bounding box center [559, 382] width 35 height 35
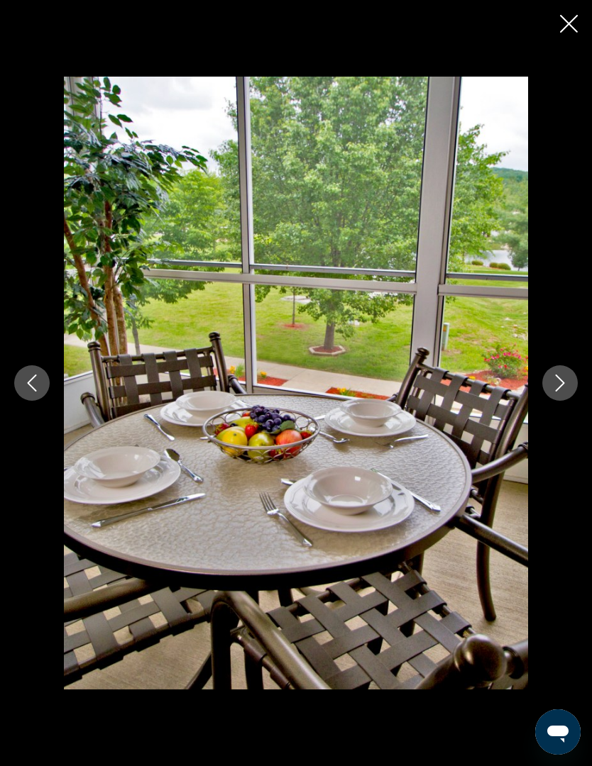
click at [561, 392] on icon "Next image" at bounding box center [559, 383] width 17 height 17
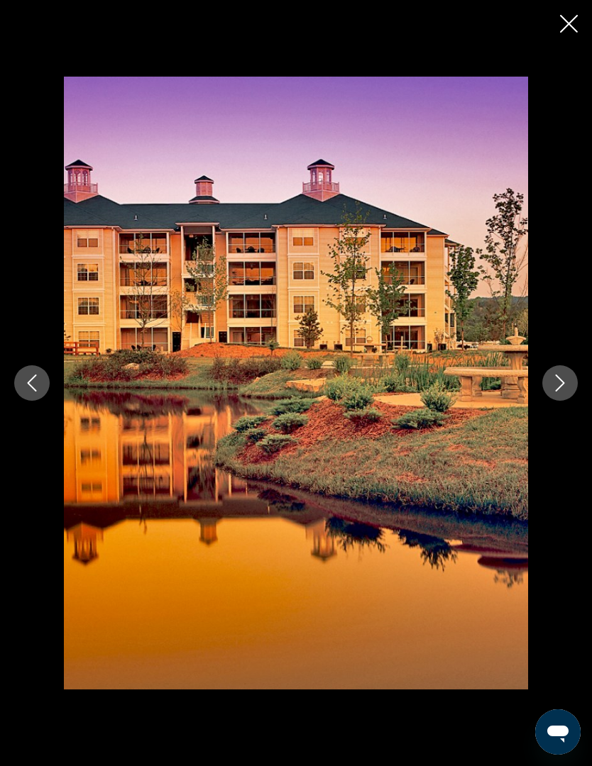
click at [558, 392] on icon "Next image" at bounding box center [560, 383] width 9 height 17
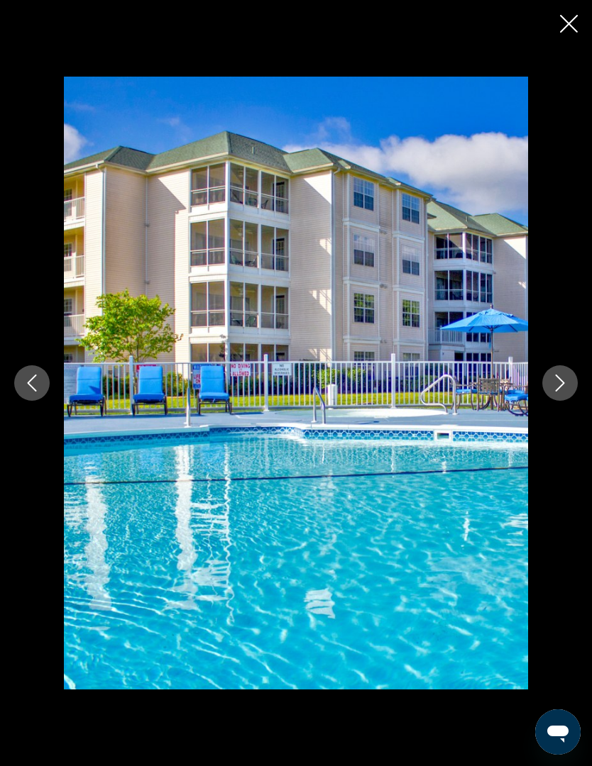
click at [556, 401] on button "Next image" at bounding box center [559, 382] width 35 height 35
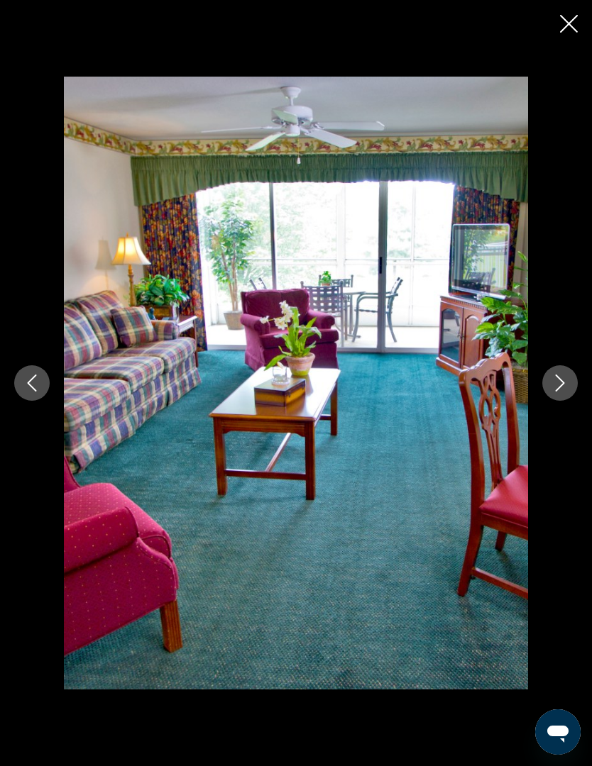
click at [556, 401] on button "Next image" at bounding box center [559, 382] width 35 height 35
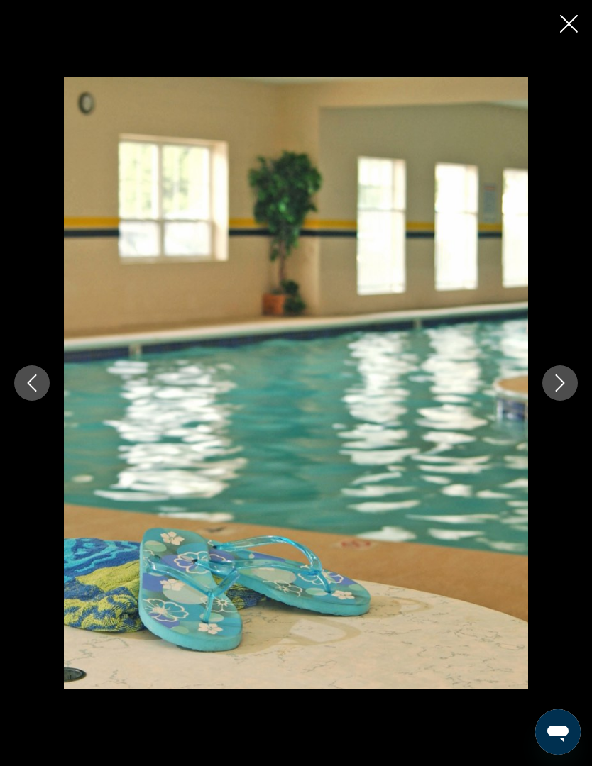
click at [558, 401] on button "Next image" at bounding box center [559, 382] width 35 height 35
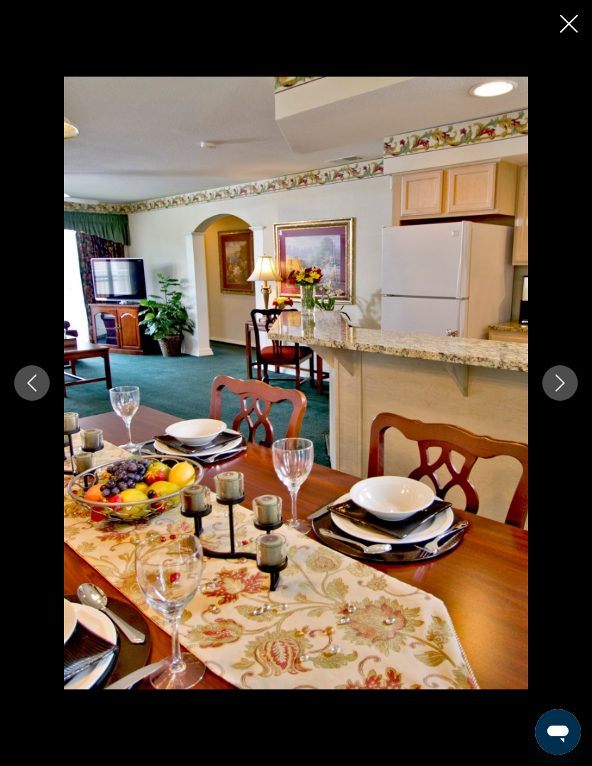
scroll to position [1102, 0]
click at [297, 342] on img "Main content" at bounding box center [296, 383] width 464 height 613
click at [490, 345] on img "Main content" at bounding box center [296, 383] width 464 height 613
click at [575, 42] on div "prev next" at bounding box center [296, 383] width 592 height 766
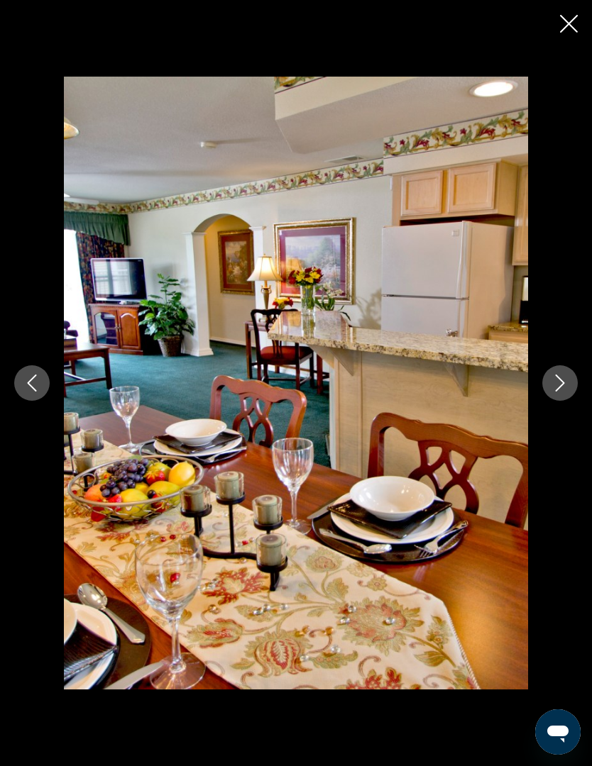
click at [568, 18] on icon "Close slideshow" at bounding box center [569, 24] width 18 height 18
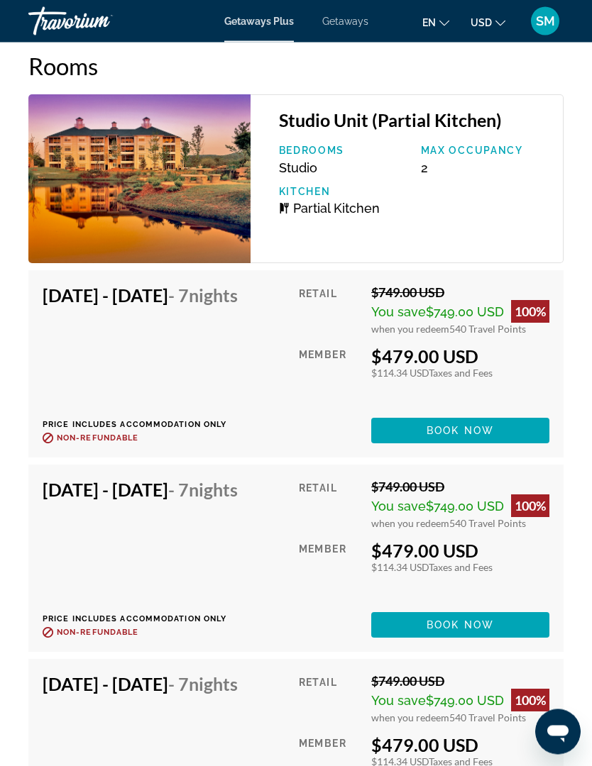
scroll to position [2852, 0]
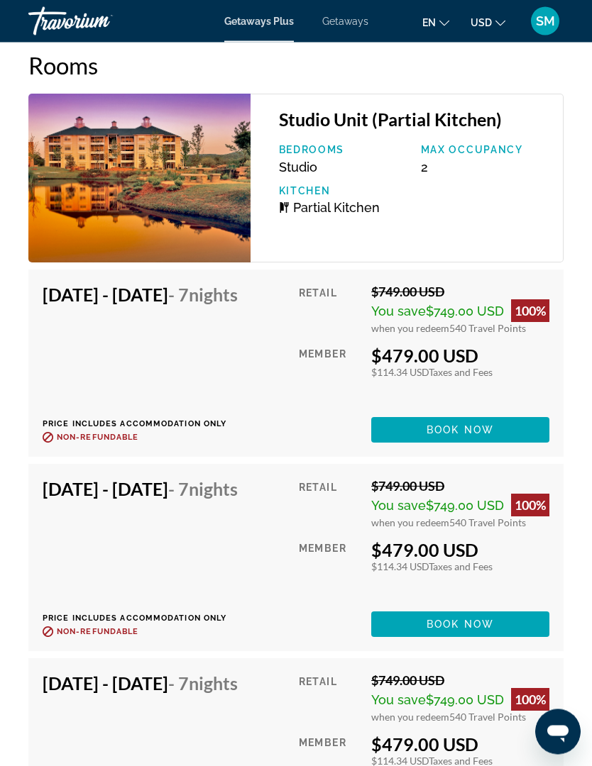
click at [353, 26] on span "Getaways" at bounding box center [345, 21] width 46 height 11
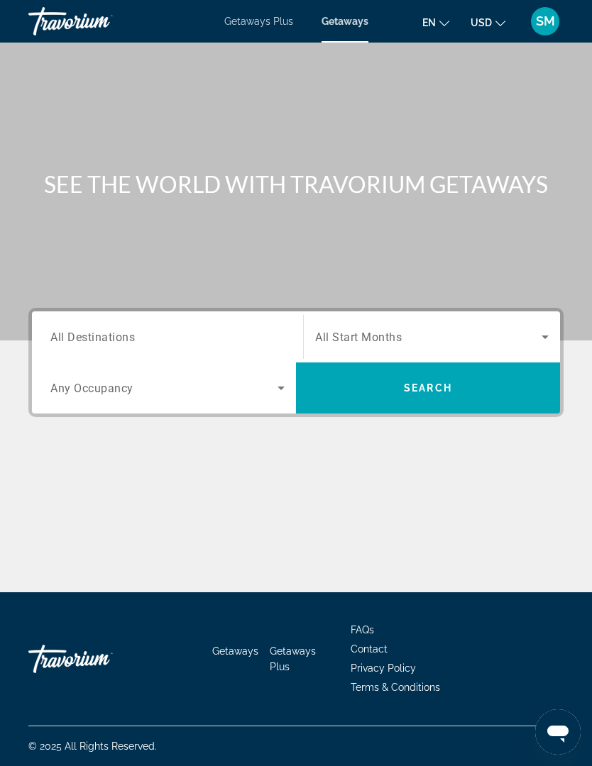
click at [280, 392] on icon "Search widget" at bounding box center [280, 388] width 17 height 17
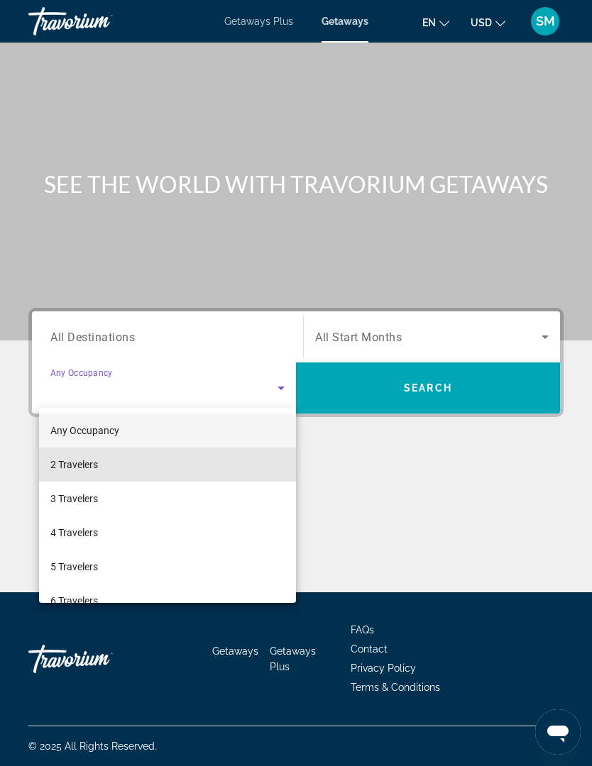
click at [228, 465] on mat-option "2 Travelers" at bounding box center [167, 465] width 257 height 34
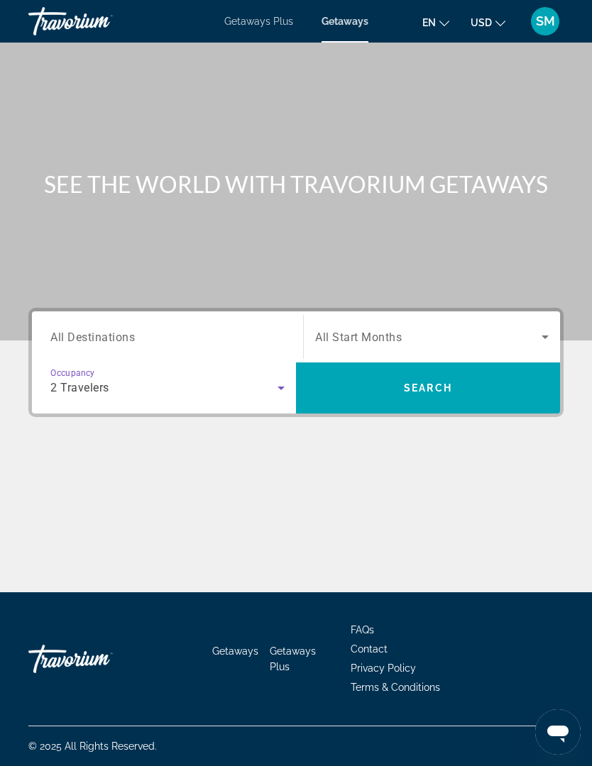
click at [394, 328] on span "Search widget" at bounding box center [428, 336] width 226 height 17
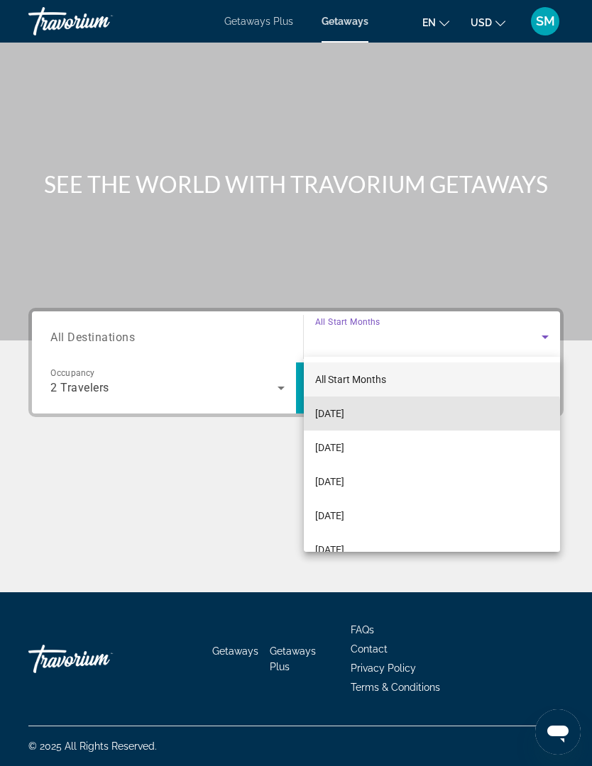
click at [365, 423] on mat-option "[DATE]" at bounding box center [432, 414] width 256 height 34
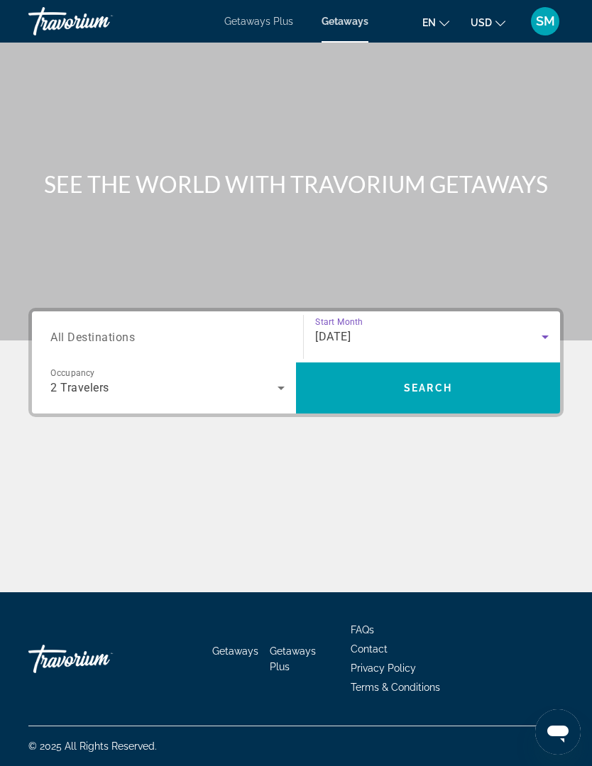
click at [408, 404] on span "Search" at bounding box center [428, 388] width 264 height 34
click at [245, 341] on input "Destination All Destinations" at bounding box center [167, 337] width 234 height 17
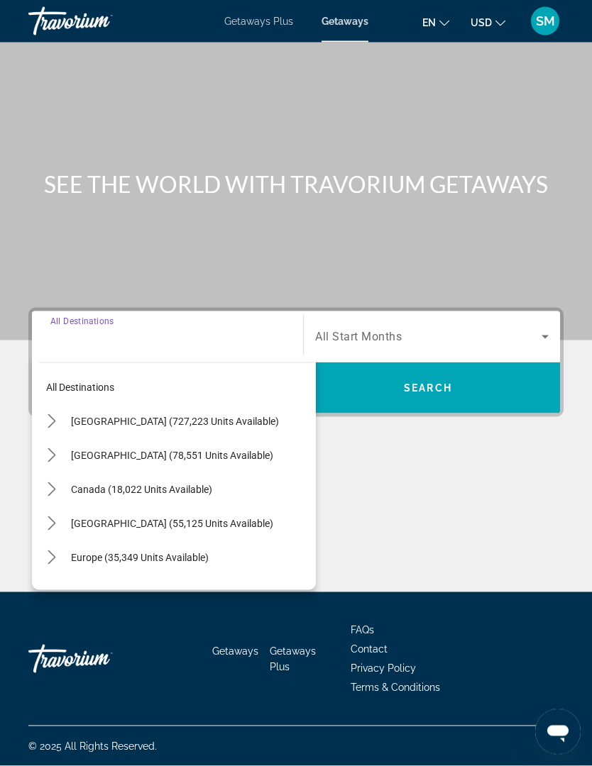
scroll to position [62, 0]
click at [233, 404] on span "Select destination: United States (727,223 units available)" at bounding box center [190, 421] width 252 height 34
type input "**********"
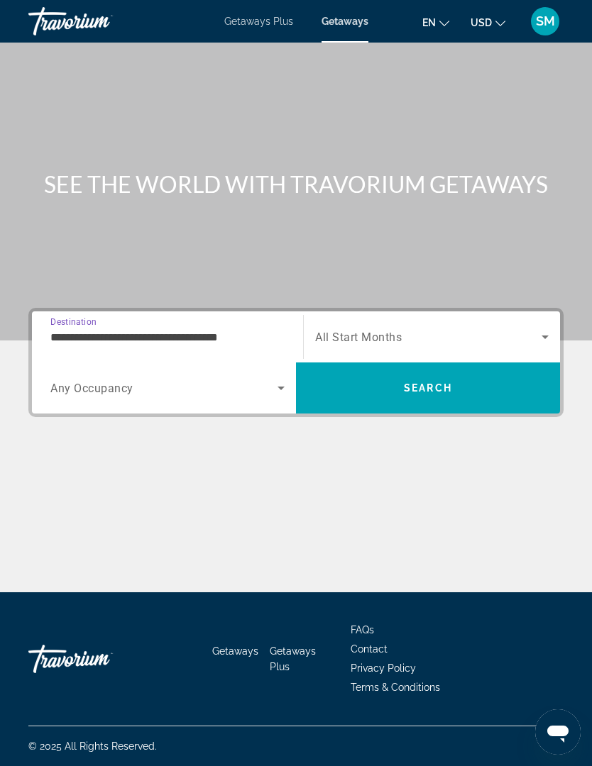
click at [430, 328] on span "Search widget" at bounding box center [428, 336] width 226 height 17
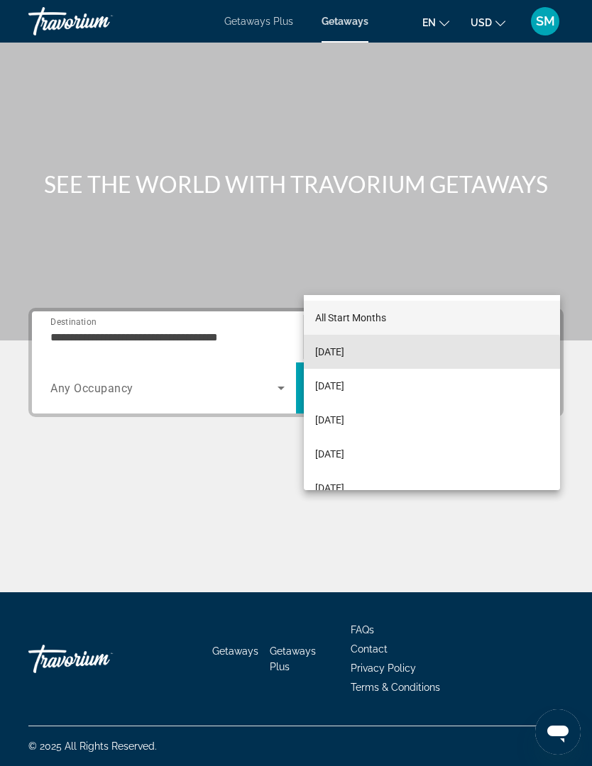
click at [382, 360] on mat-option "[DATE]" at bounding box center [432, 352] width 256 height 34
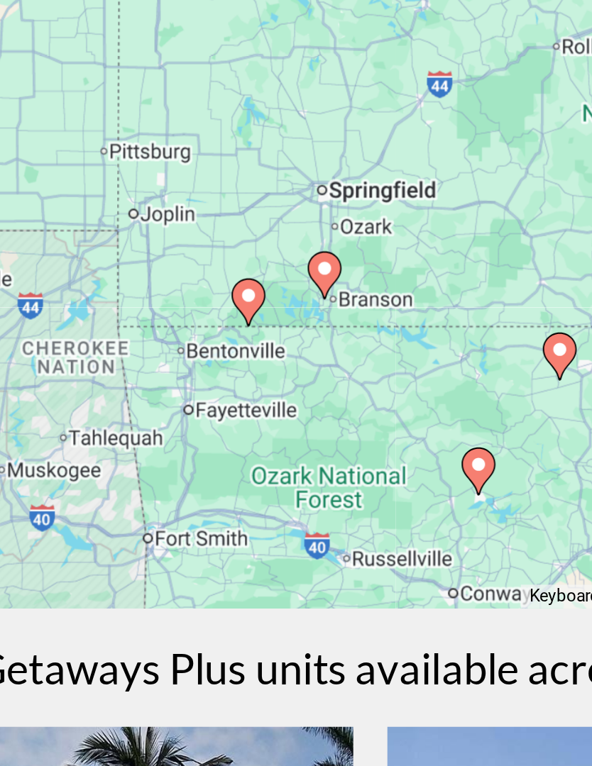
type input "**********"
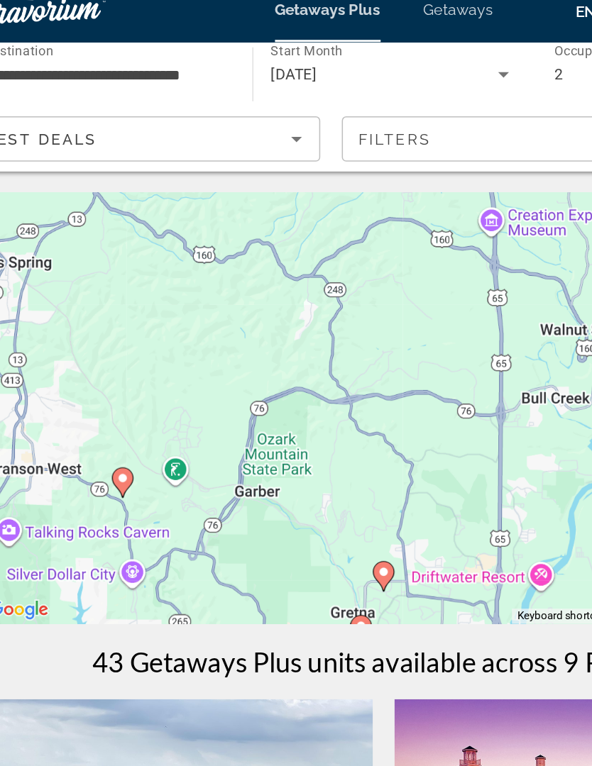
click at [140, 267] on div "To activate drag with keyboard, press Alt + Enter. Once in keyboard drag state,…" at bounding box center [295, 284] width 535 height 284
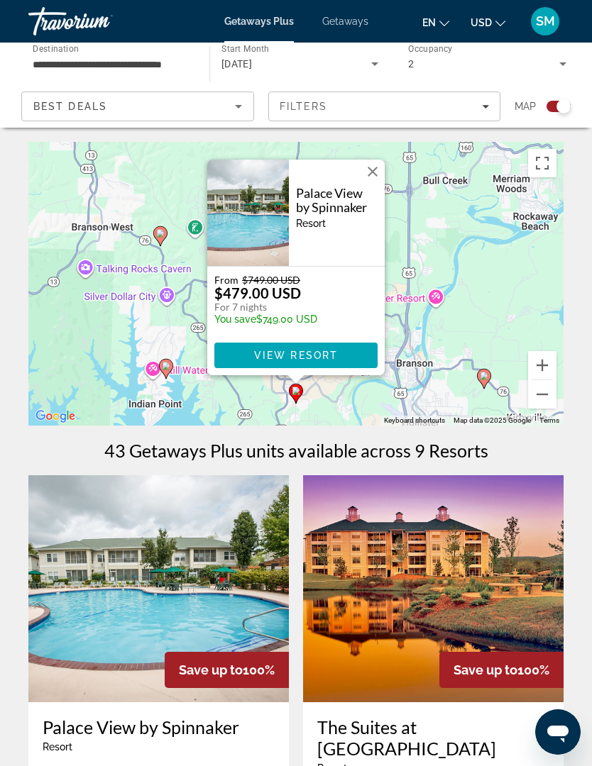
click at [375, 176] on button "Close" at bounding box center [372, 171] width 21 height 21
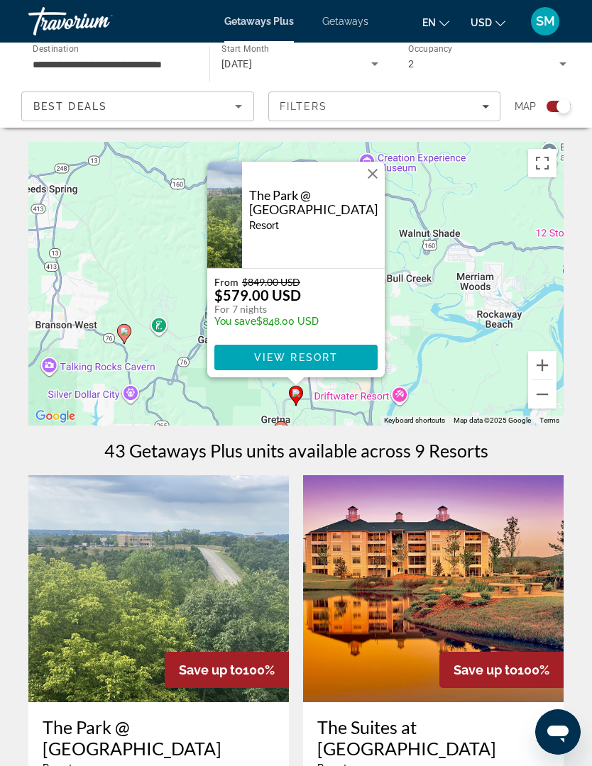
click at [373, 177] on button "Close" at bounding box center [372, 173] width 21 height 21
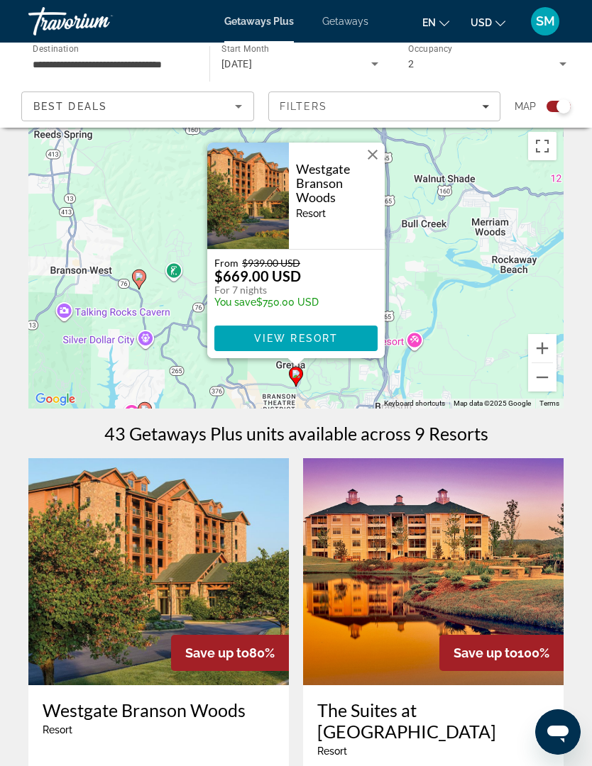
scroll to position [18, 0]
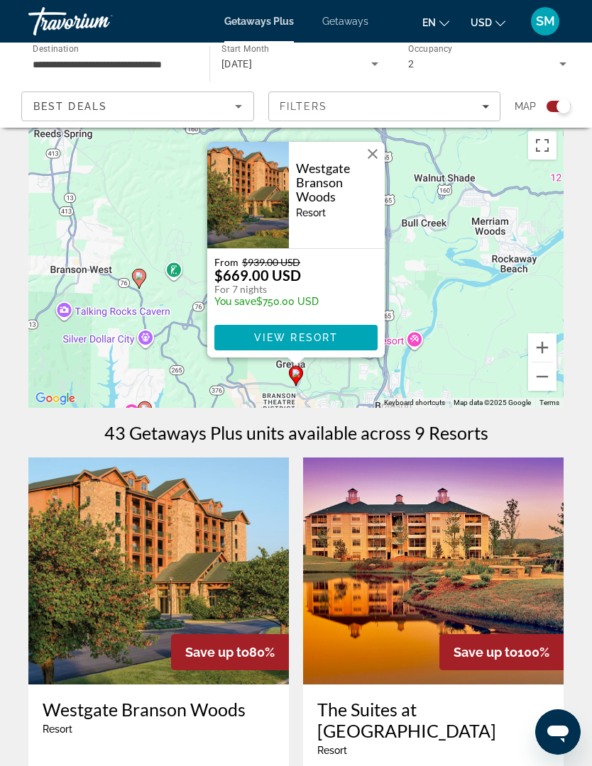
click at [374, 158] on button "Close" at bounding box center [372, 153] width 21 height 21
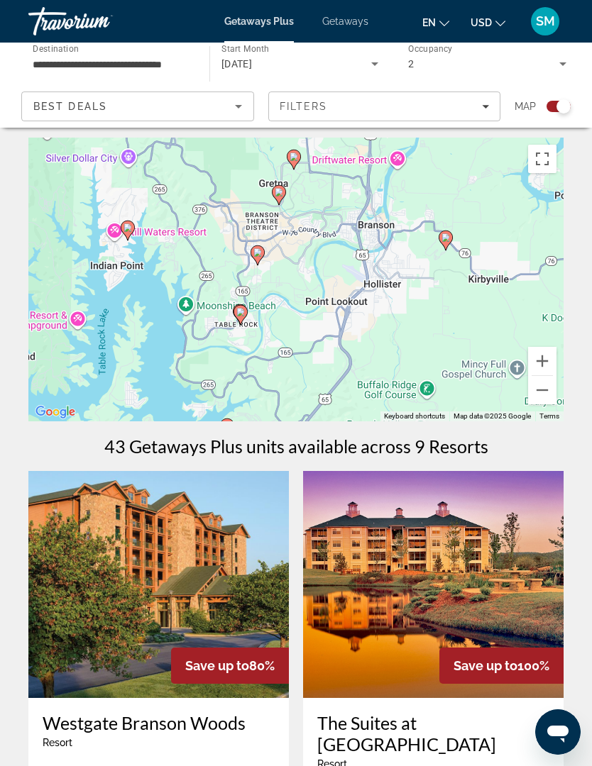
scroll to position [0, 0]
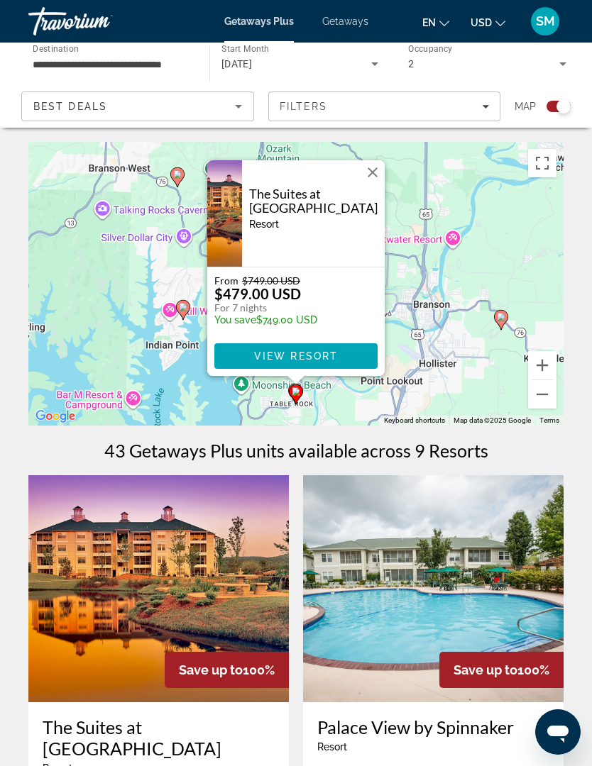
click at [368, 182] on button "Close" at bounding box center [372, 172] width 21 height 21
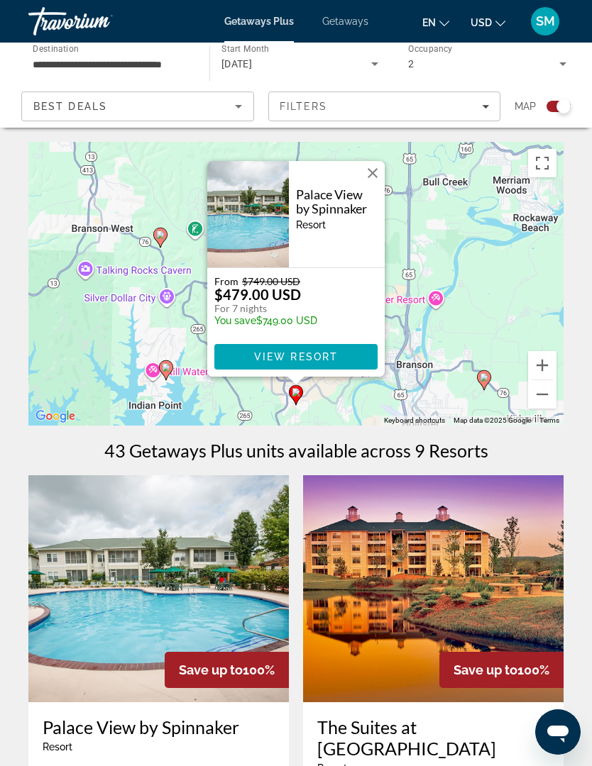
click at [374, 181] on button "Close" at bounding box center [372, 172] width 21 height 21
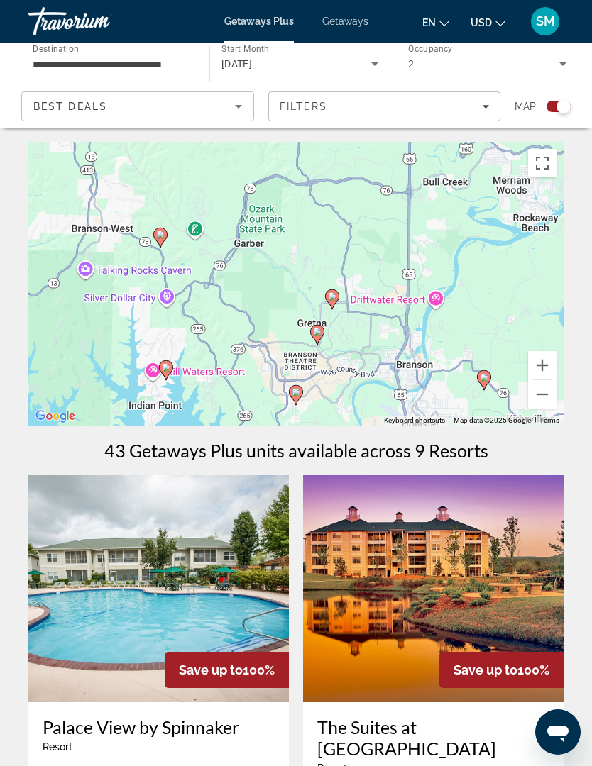
click at [170, 365] on icon "Main content" at bounding box center [166, 370] width 13 height 18
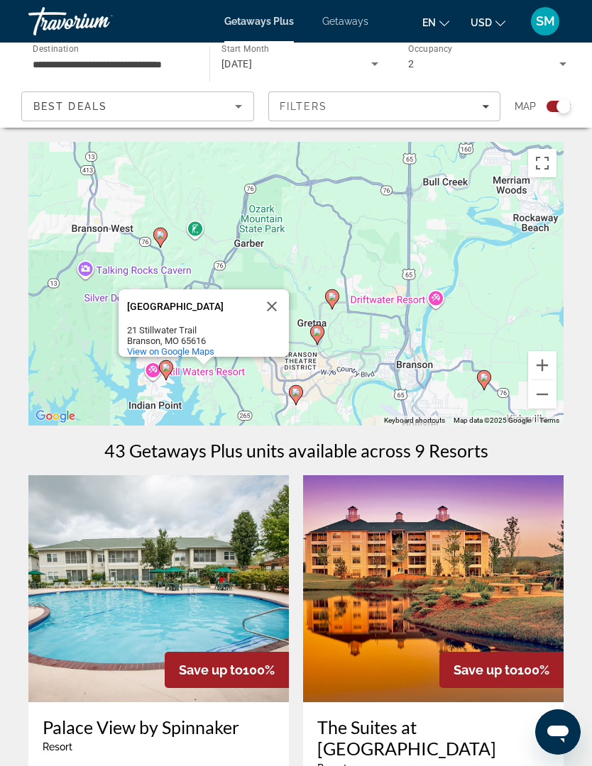
click at [167, 233] on icon "Main content" at bounding box center [160, 237] width 13 height 18
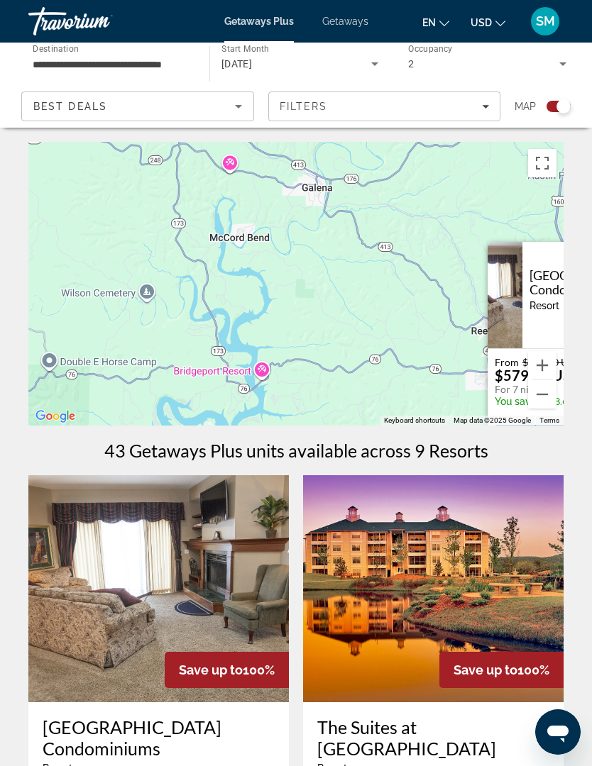
click at [467, 329] on div "To activate drag with keyboard, press Alt + Enter. Once in keyboard drag state,…" at bounding box center [295, 284] width 535 height 284
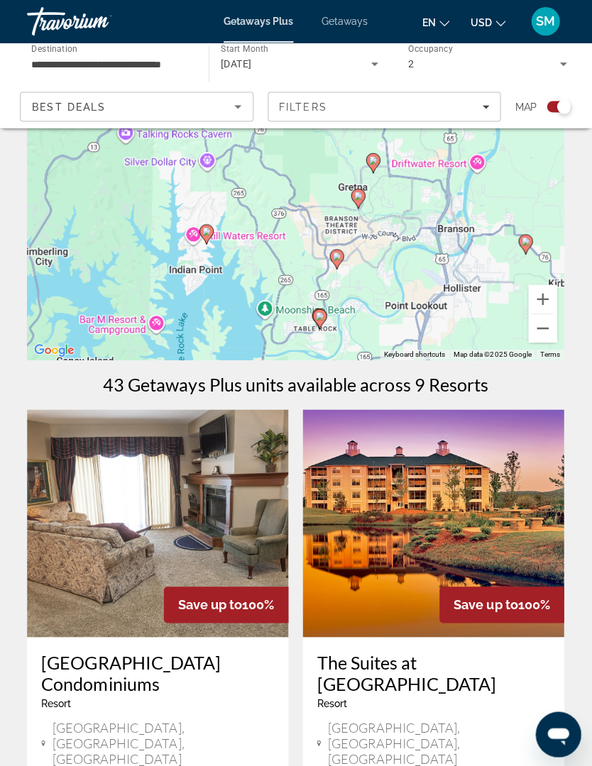
scroll to position [2, 0]
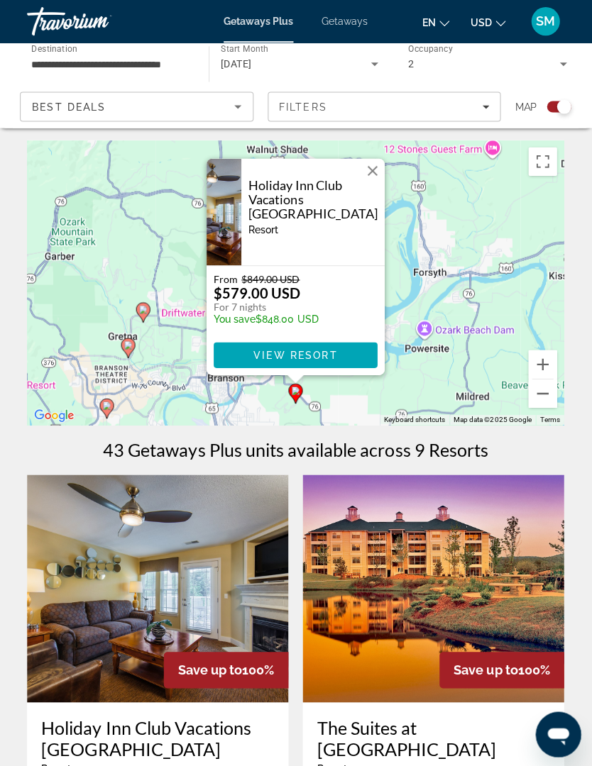
click at [375, 160] on button "Close" at bounding box center [372, 170] width 21 height 21
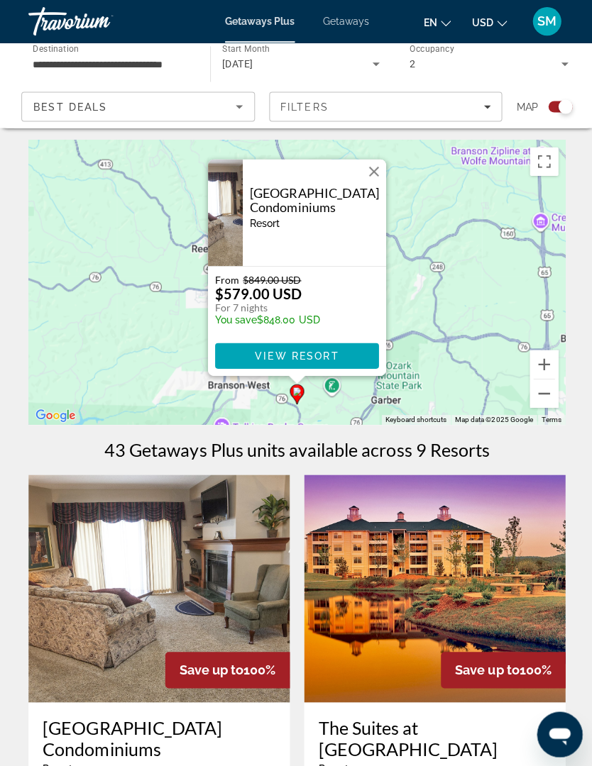
click at [380, 174] on button "Close" at bounding box center [372, 170] width 21 height 21
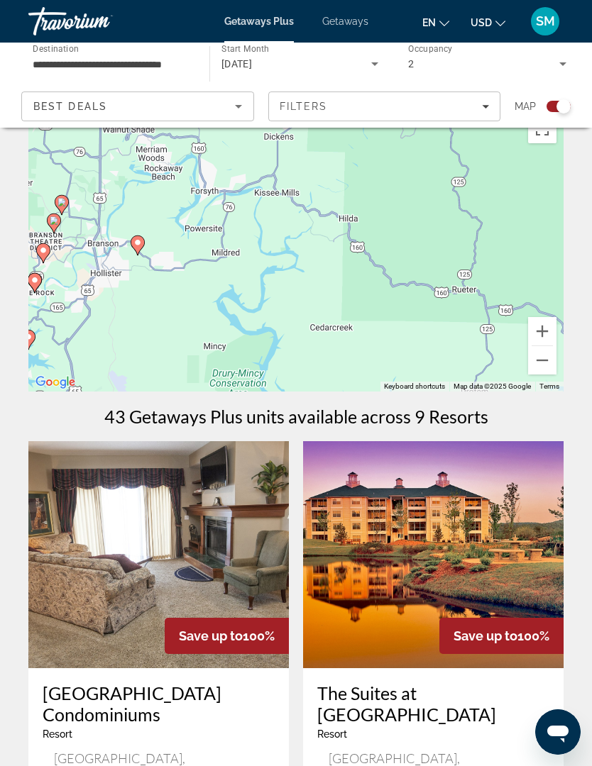
scroll to position [0, 0]
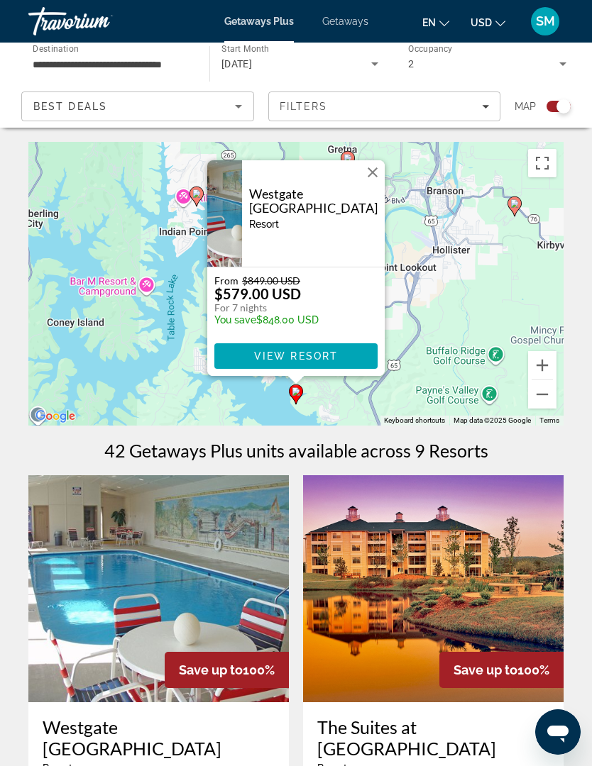
click at [377, 177] on button "Close" at bounding box center [372, 172] width 21 height 21
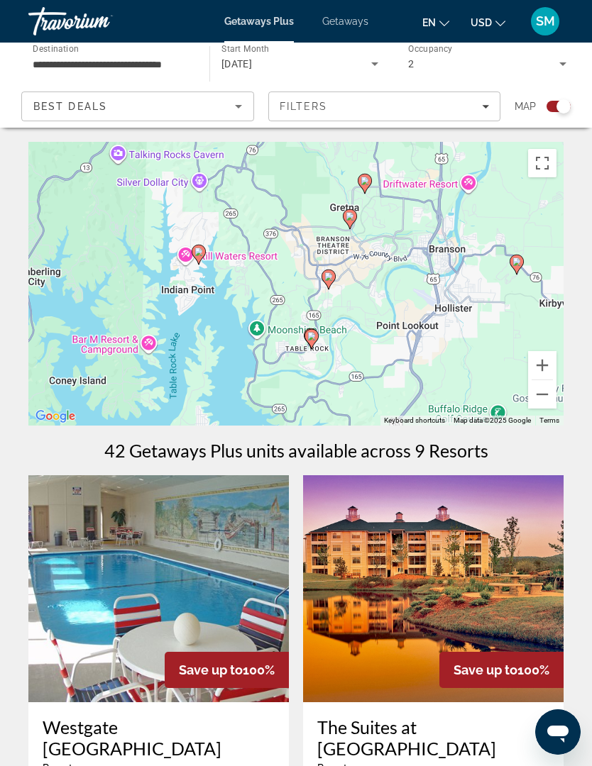
click at [241, 114] on icon "Sort by" at bounding box center [238, 106] width 17 height 17
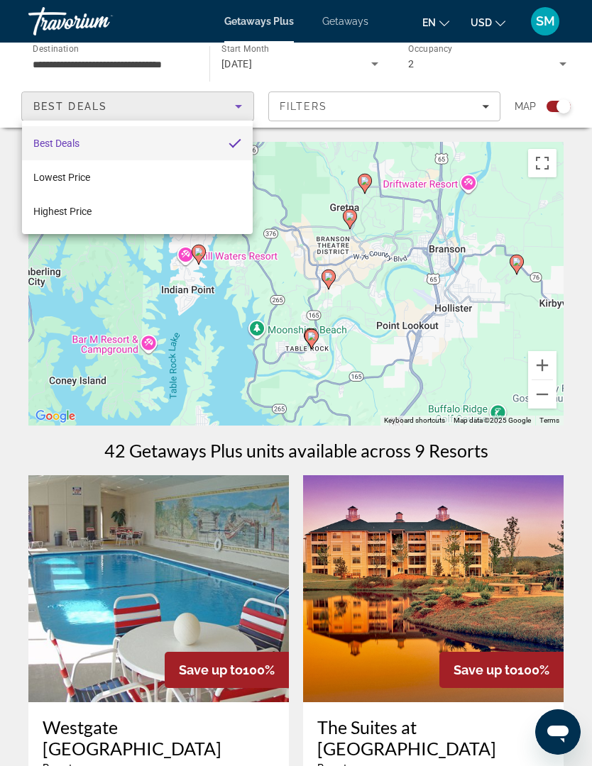
click at [233, 102] on div at bounding box center [296, 383] width 592 height 766
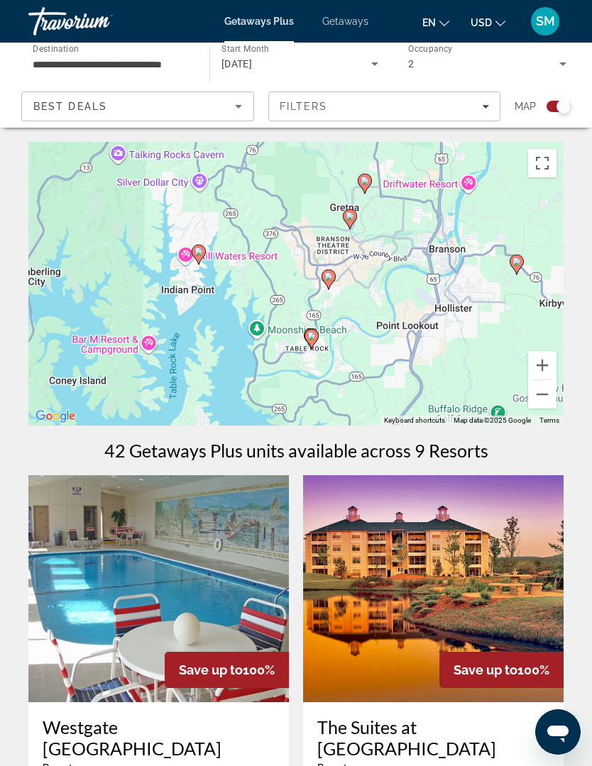
click at [487, 111] on div "Filters" at bounding box center [385, 106] width 210 height 11
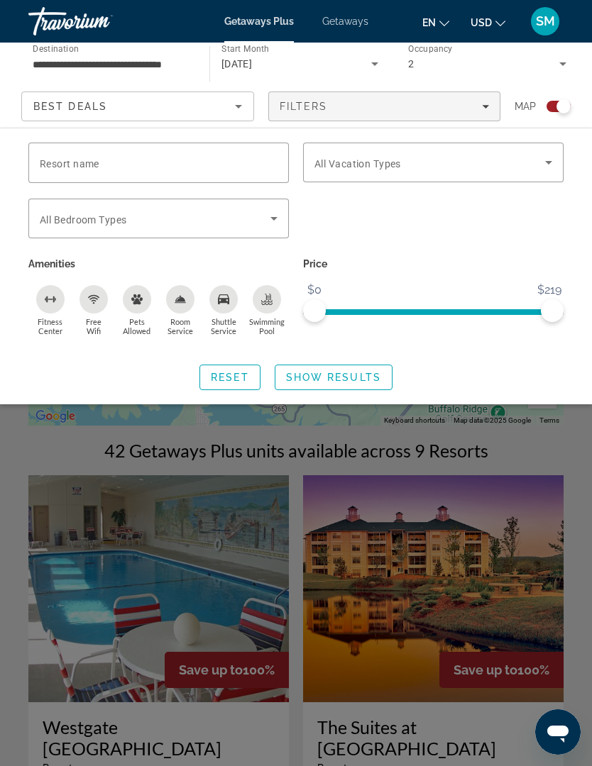
click at [150, 160] on input "Resort name" at bounding box center [159, 163] width 238 height 17
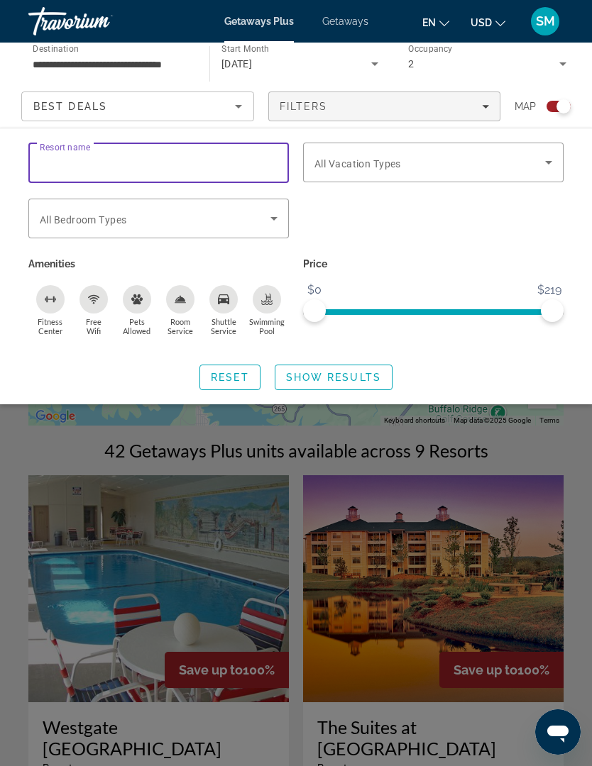
click at [106, 164] on input "Resort name" at bounding box center [159, 163] width 238 height 17
paste input "**********"
type input "**********"
click at [346, 378] on span "Show Results" at bounding box center [333, 377] width 95 height 11
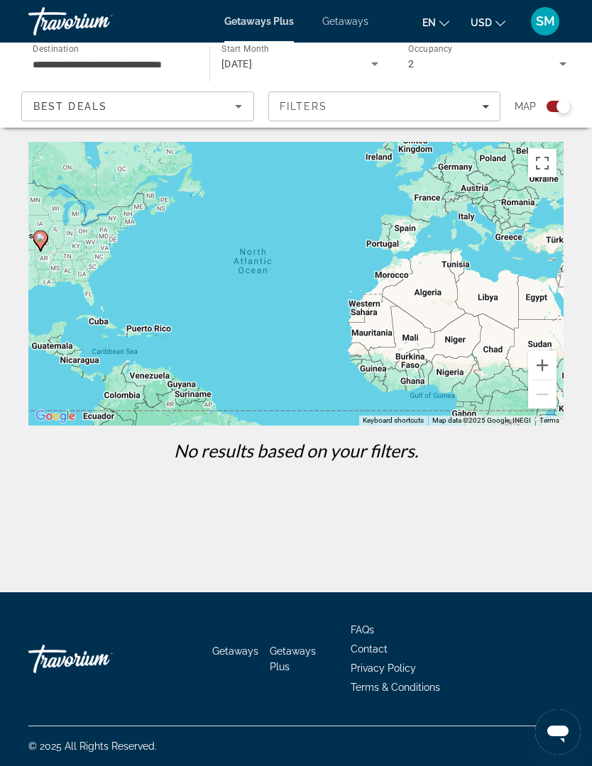
click at [230, 114] on icon "Sort by" at bounding box center [238, 106] width 17 height 17
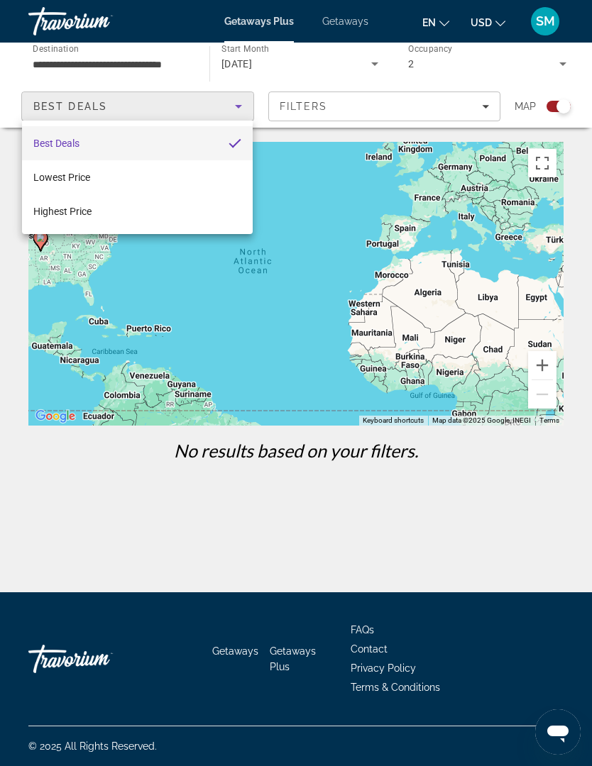
click at [241, 108] on div at bounding box center [296, 383] width 592 height 766
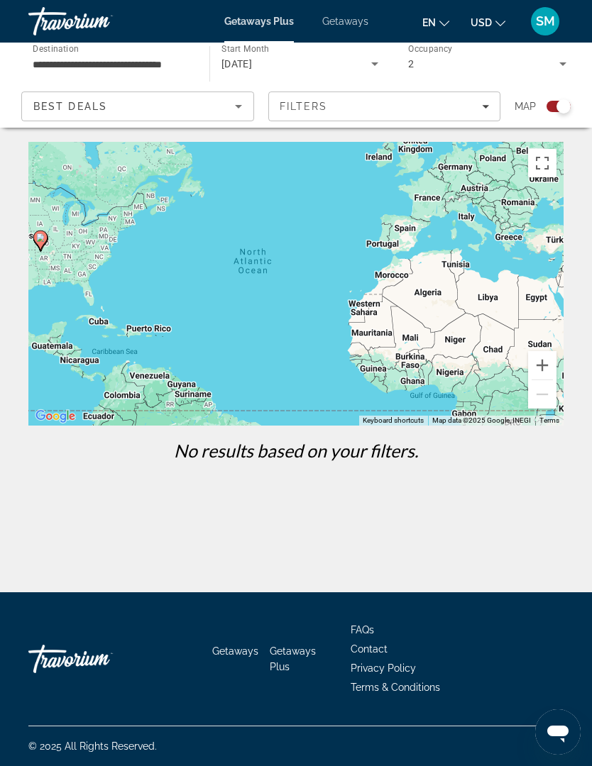
click at [238, 114] on icon "Sort by" at bounding box center [238, 106] width 17 height 17
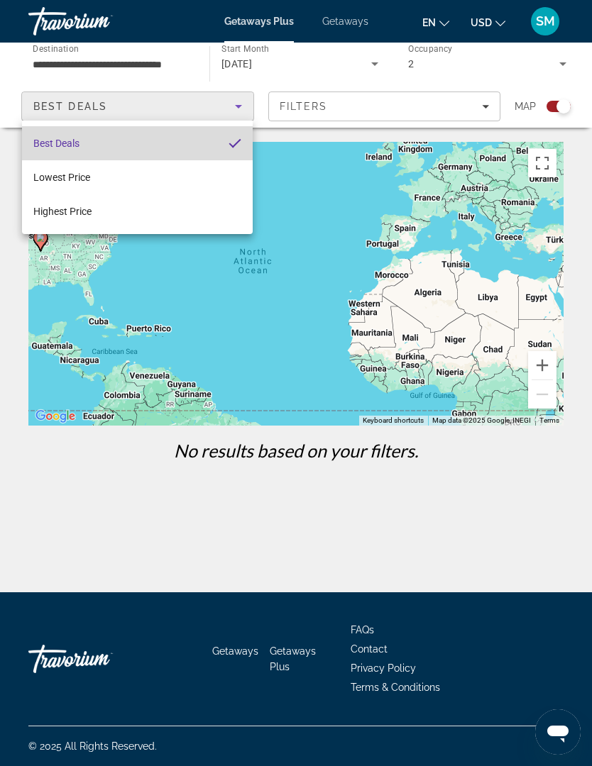
click at [206, 149] on mat-option "Best Deals" at bounding box center [137, 143] width 231 height 34
